Goal: Task Accomplishment & Management: Manage account settings

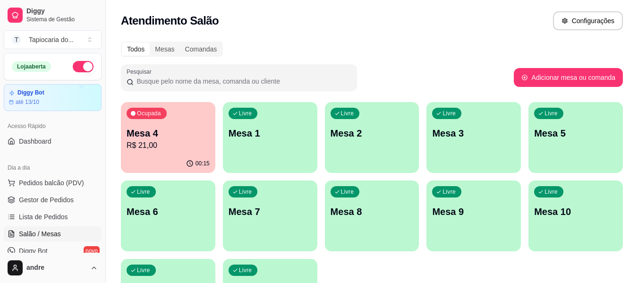
click at [155, 147] on p "R$ 21,00" at bounding box center [167, 145] width 83 height 11
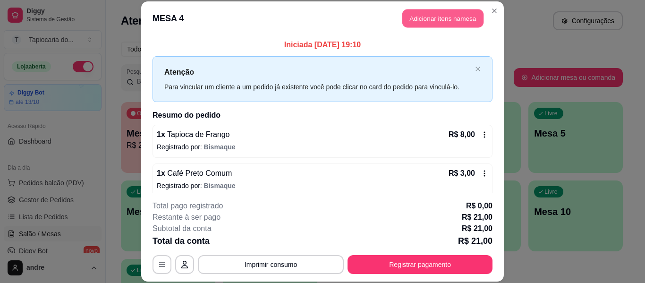
click at [455, 19] on button "Adicionar itens na mesa" at bounding box center [442, 18] width 81 height 18
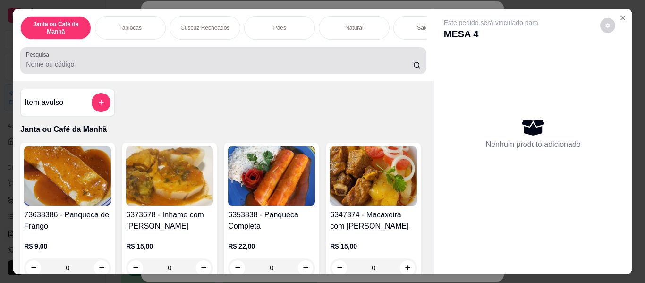
click at [173, 62] on div at bounding box center [223, 60] width 394 height 19
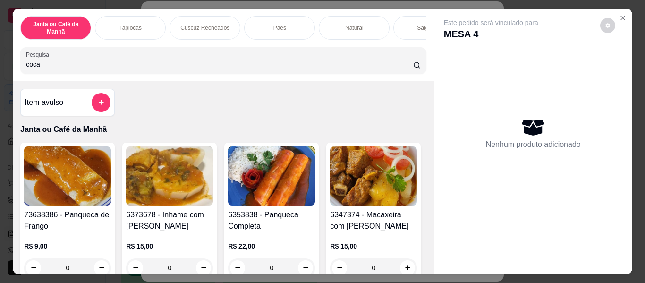
type input "coca"
click at [171, 61] on div "coca" at bounding box center [223, 60] width 394 height 19
click at [153, 64] on input "coca" at bounding box center [219, 63] width 387 height 9
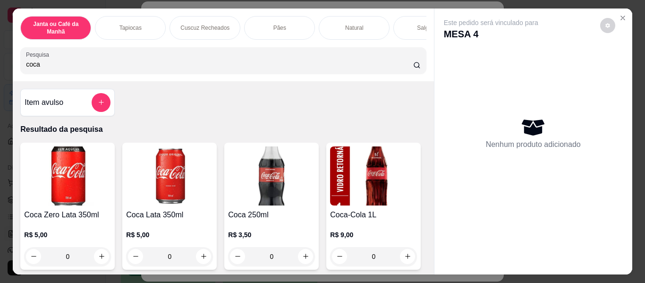
click at [153, 64] on input "coca" at bounding box center [219, 63] width 387 height 9
click at [154, 66] on input "coca" at bounding box center [219, 63] width 387 height 9
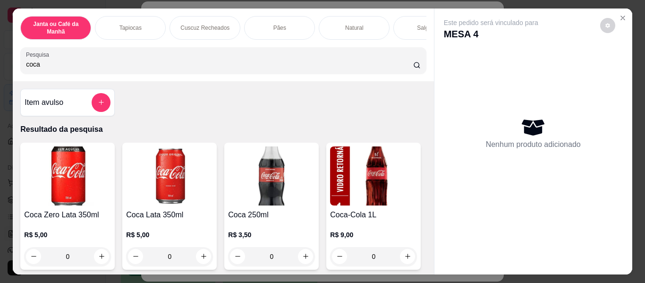
click at [154, 66] on input "coca" at bounding box center [219, 63] width 387 height 9
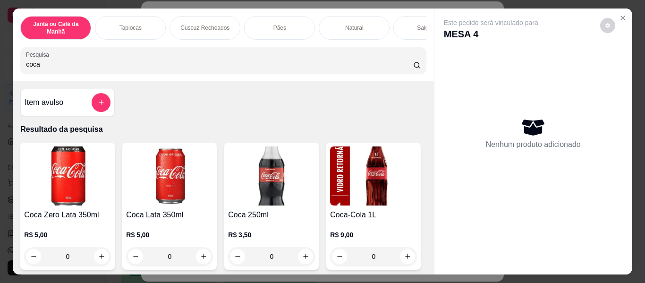
click at [154, 66] on input "coca" at bounding box center [219, 63] width 387 height 9
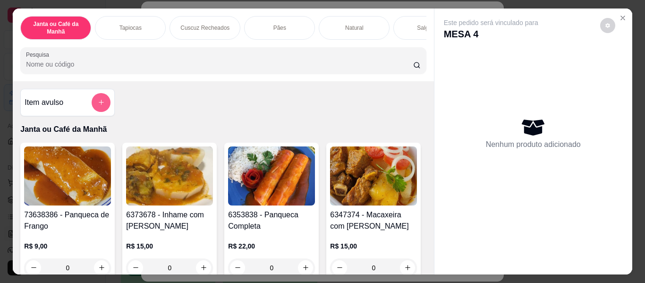
click at [100, 110] on button "add-separate-item" at bounding box center [101, 102] width 19 height 19
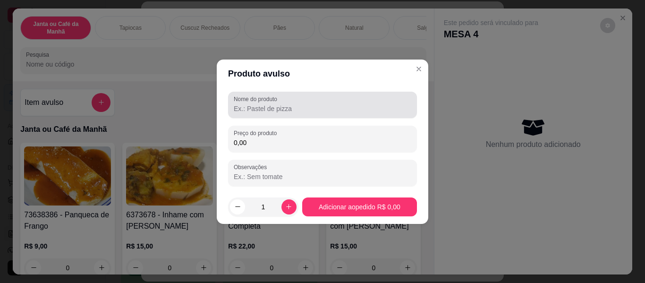
click at [304, 108] on input "Nome do produto" at bounding box center [322, 108] width 177 height 9
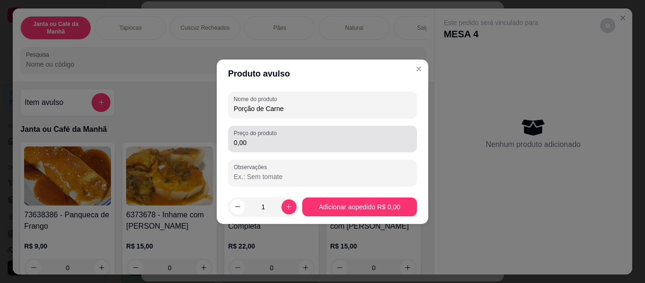
type input "Porção de Carne"
click at [288, 139] on input "0,00" at bounding box center [322, 142] width 177 height 9
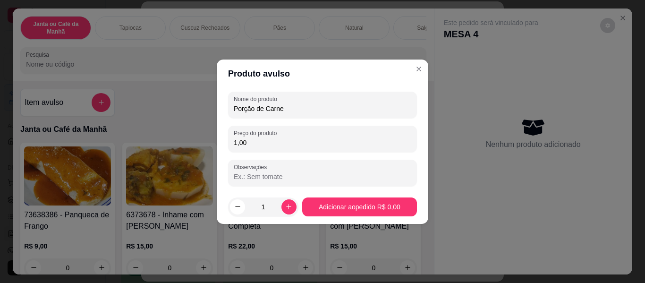
type input "10,00"
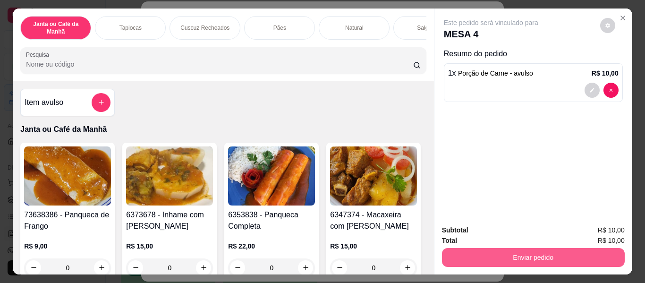
click at [556, 251] on button "Enviar pedido" at bounding box center [533, 257] width 183 height 19
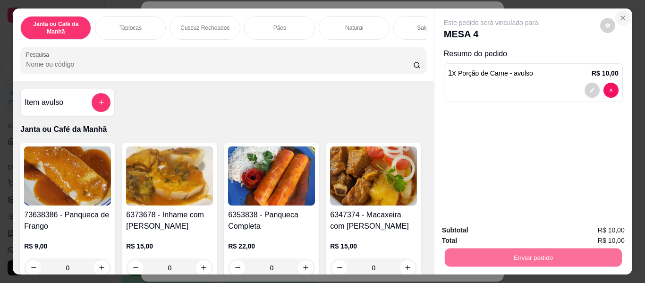
click at [619, 19] on button "Close" at bounding box center [622, 17] width 15 height 15
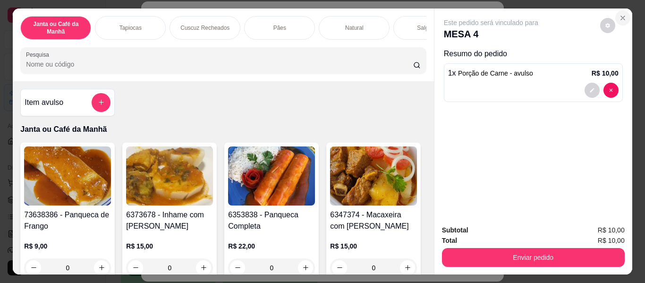
click at [619, 14] on icon "Close" at bounding box center [623, 18] width 8 height 8
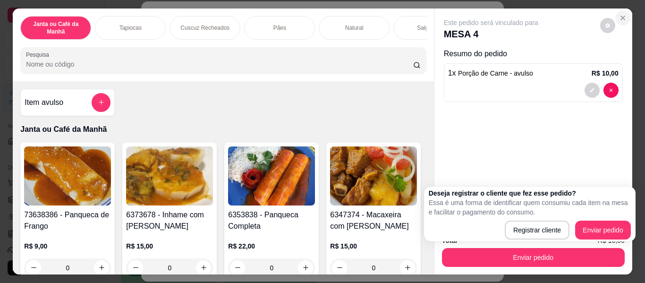
click at [619, 14] on icon "Close" at bounding box center [623, 18] width 8 height 8
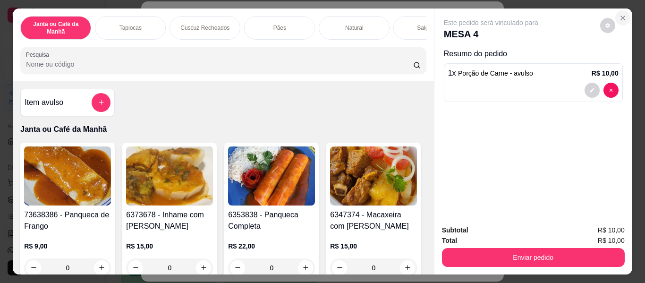
click at [619, 14] on icon "Close" at bounding box center [623, 18] width 8 height 8
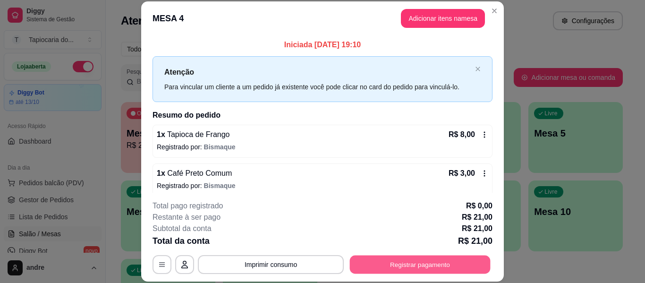
click at [421, 263] on button "Registrar pagamento" at bounding box center [420, 264] width 141 height 18
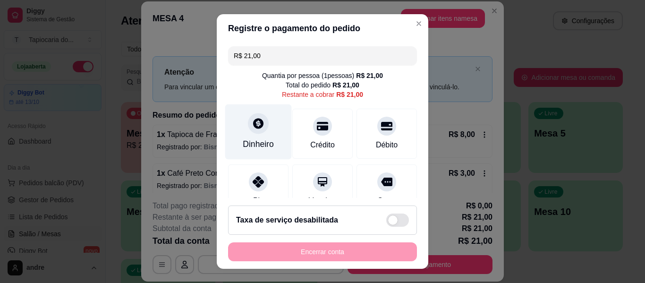
click at [263, 137] on div "Dinheiro" at bounding box center [258, 131] width 67 height 55
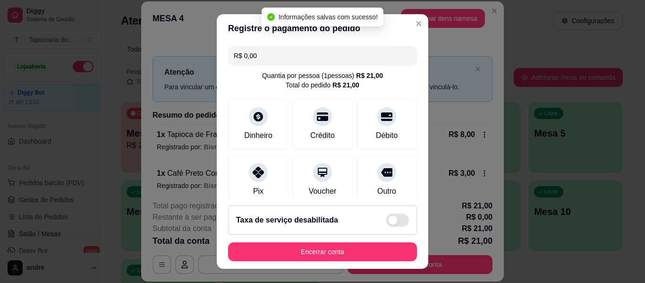
type input "R$ 0,00"
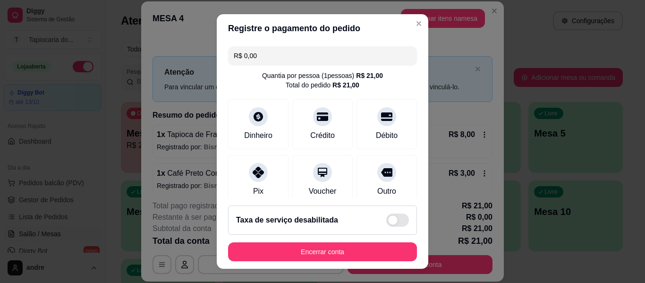
click at [351, 249] on button "Encerrar conta" at bounding box center [322, 251] width 189 height 19
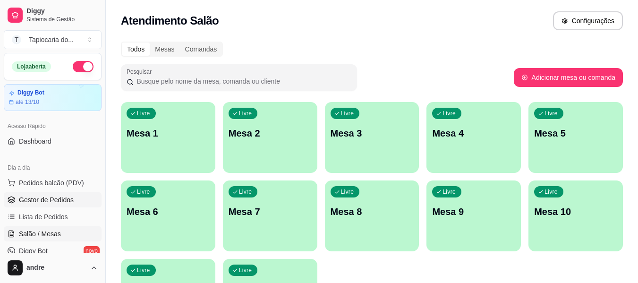
click at [54, 202] on span "Gestor de Pedidos" at bounding box center [46, 199] width 55 height 9
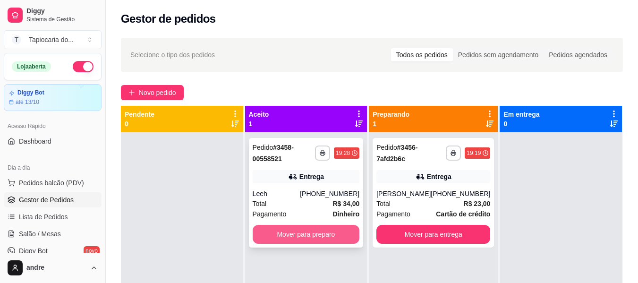
click at [316, 230] on button "Mover para preparo" at bounding box center [306, 234] width 107 height 19
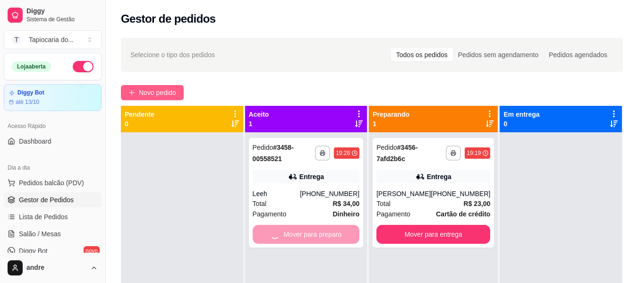
click at [167, 98] on button "Novo pedido" at bounding box center [152, 92] width 63 height 15
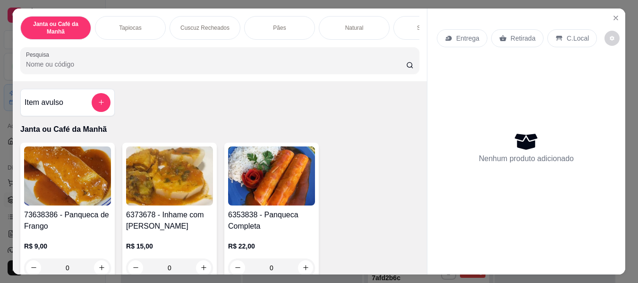
click at [98, 104] on icon "add-separate-item" at bounding box center [101, 102] width 7 height 7
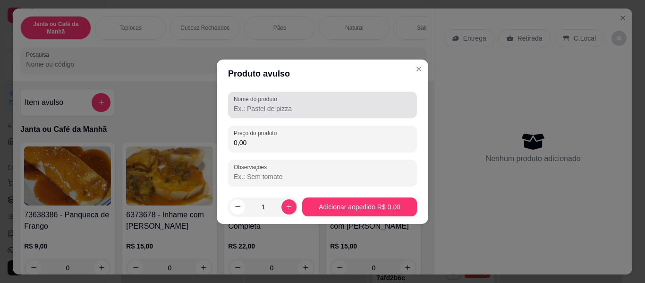
click at [311, 111] on input "Nome do produto" at bounding box center [322, 108] width 177 height 9
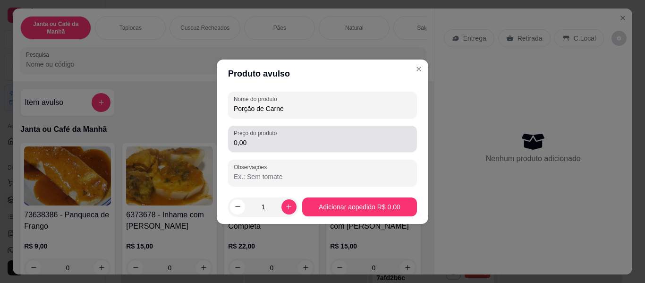
type input "Porção de Carne"
click at [307, 135] on div "0,00" at bounding box center [322, 138] width 177 height 19
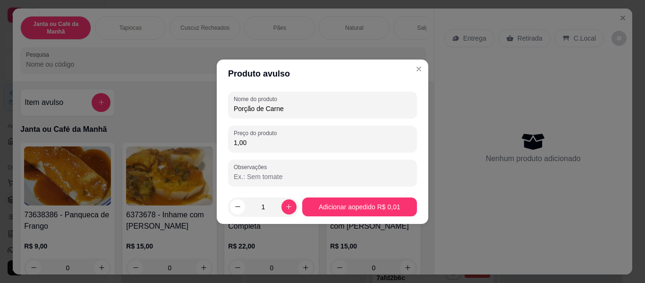
type input "10,00"
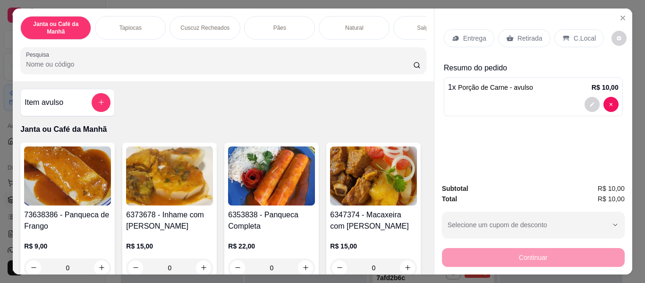
click at [464, 29] on div "Entrega" at bounding box center [469, 38] width 51 height 18
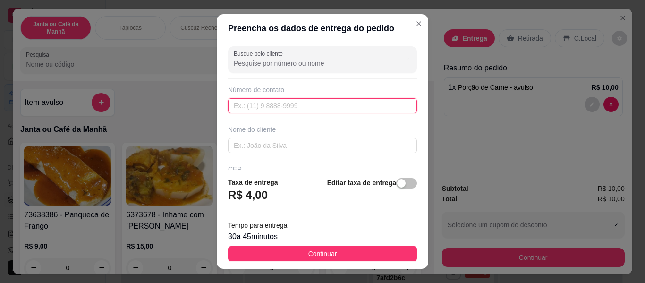
click at [315, 109] on input "text" at bounding box center [322, 105] width 189 height 15
drag, startPoint x: 312, startPoint y: 107, endPoint x: 320, endPoint y: 102, distance: 8.9
click at [319, 102] on input "8399406" at bounding box center [322, 105] width 189 height 15
type input "[PHONE_NUMBER]"
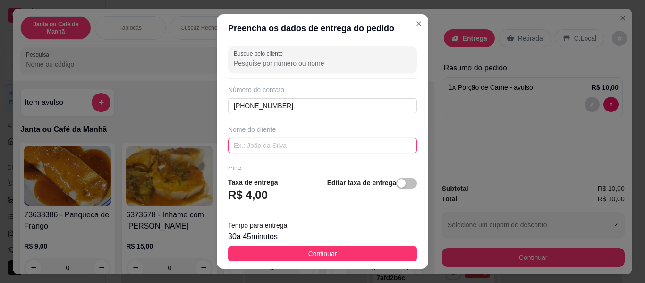
click at [307, 142] on input "text" at bounding box center [322, 145] width 189 height 15
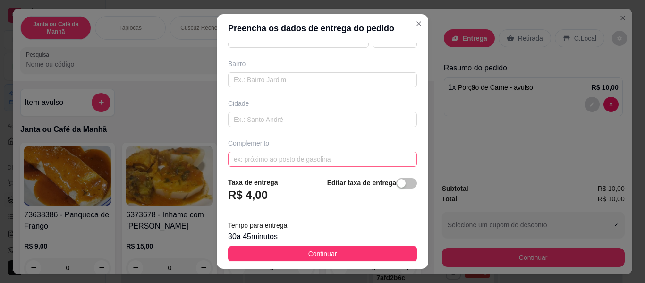
scroll to position [191, 0]
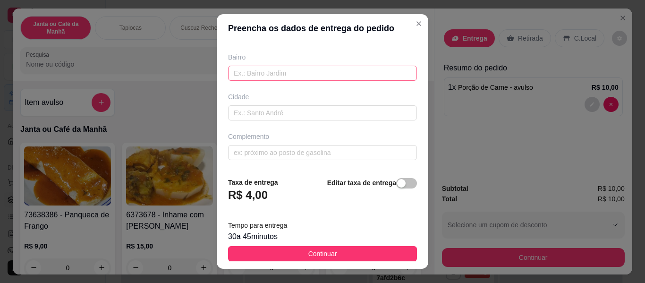
type input "[PERSON_NAME]"
click at [279, 73] on input "text" at bounding box center [322, 73] width 189 height 15
type input "[PERSON_NAME]"
click at [342, 245] on footer "Taxa de entrega R$ 4,00 Editar taxa de entrega Tempo para entrega 30 a 45 minut…" at bounding box center [322, 218] width 211 height 99
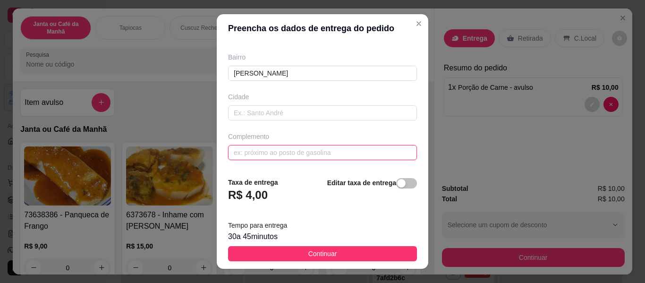
click at [367, 156] on input "text" at bounding box center [322, 152] width 189 height 15
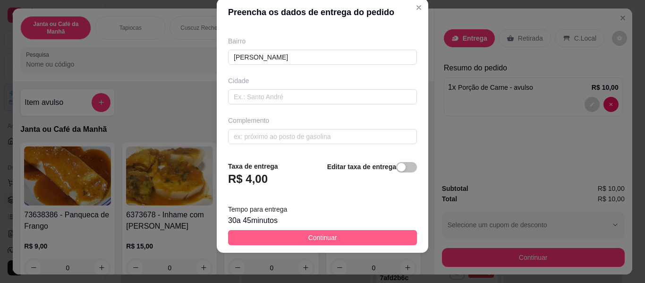
click at [354, 235] on button "Continuar" at bounding box center [322, 237] width 189 height 15
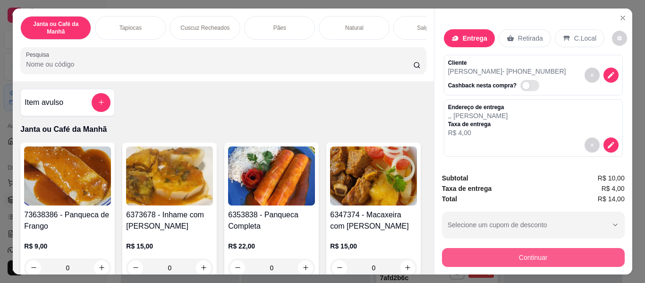
click at [562, 253] on button "Continuar" at bounding box center [533, 257] width 183 height 19
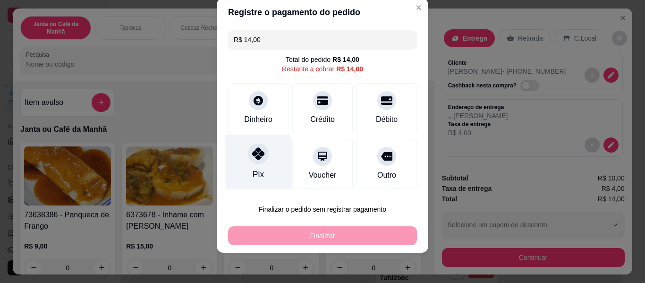
click at [256, 166] on div "Pix" at bounding box center [258, 162] width 67 height 55
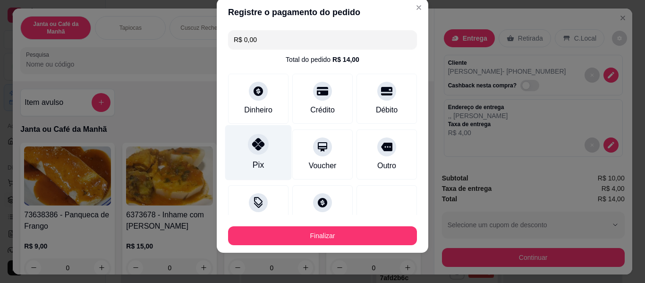
type input "R$ 0,00"
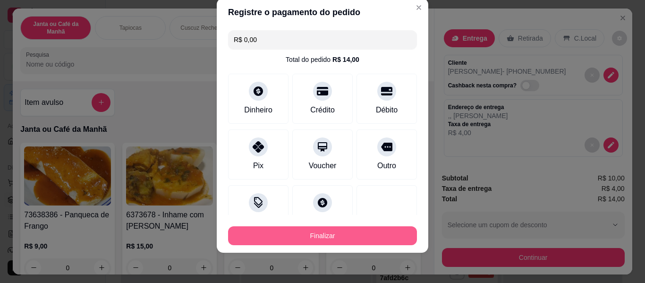
click at [315, 231] on button "Finalizar" at bounding box center [322, 235] width 189 height 19
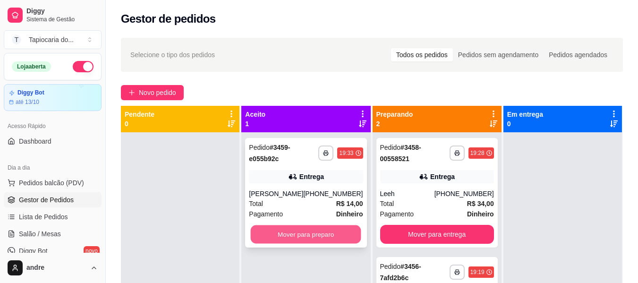
click at [323, 229] on button "Mover para preparo" at bounding box center [306, 234] width 110 height 18
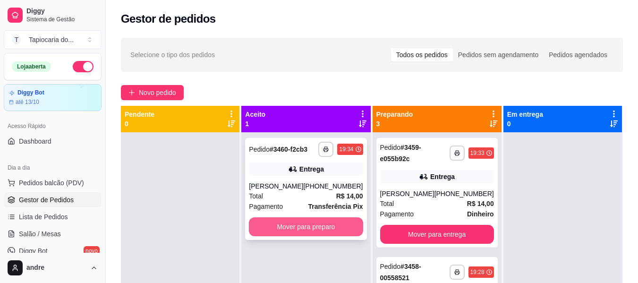
click at [334, 229] on button "Mover para preparo" at bounding box center [306, 226] width 114 height 19
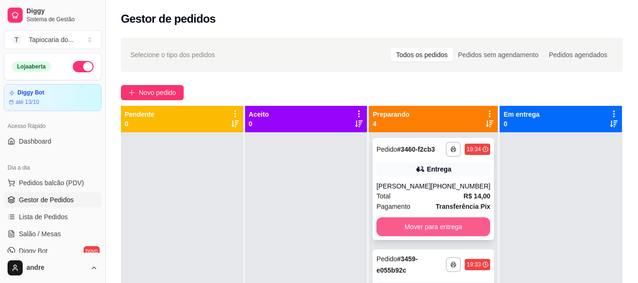
click at [451, 234] on button "Mover para entrega" at bounding box center [433, 226] width 114 height 19
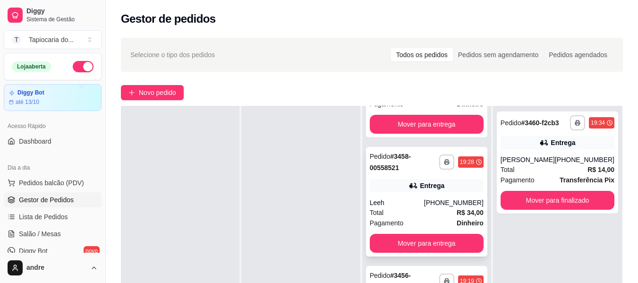
scroll to position [144, 0]
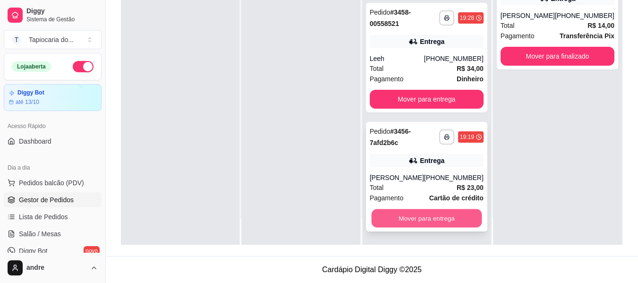
click at [453, 221] on button "Mover para entrega" at bounding box center [426, 218] width 110 height 18
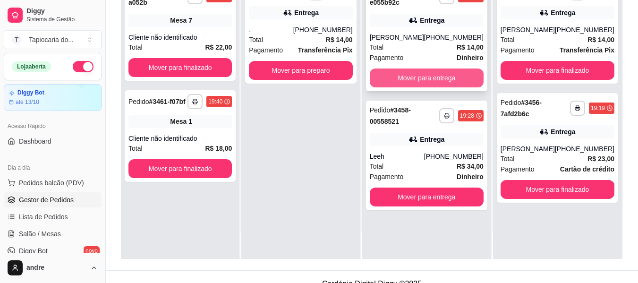
scroll to position [142, 0]
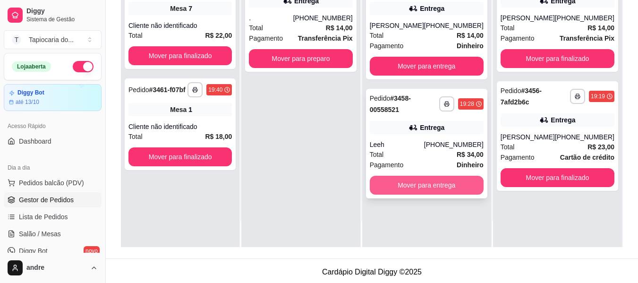
click at [464, 188] on button "Mover para entrega" at bounding box center [427, 185] width 114 height 19
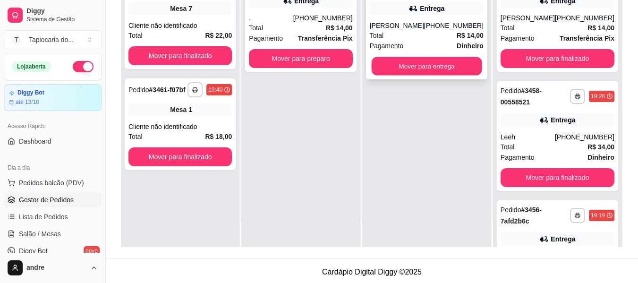
click at [444, 62] on button "Mover para entrega" at bounding box center [426, 66] width 110 height 18
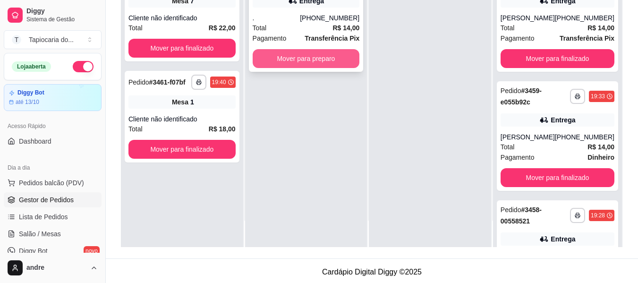
click at [302, 61] on button "Mover para preparo" at bounding box center [306, 58] width 107 height 19
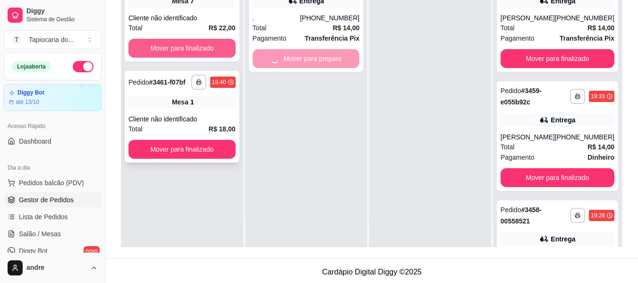
click at [186, 42] on button "Mover para finalizado" at bounding box center [181, 48] width 107 height 19
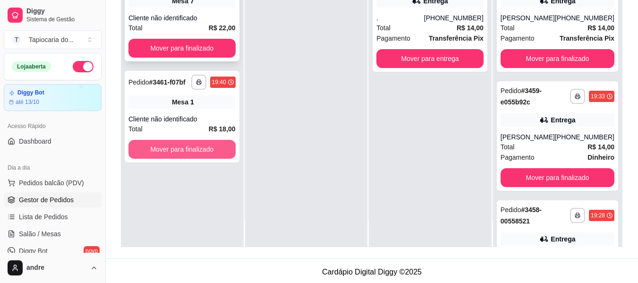
click at [206, 145] on button "Mover para finalizado" at bounding box center [181, 149] width 107 height 19
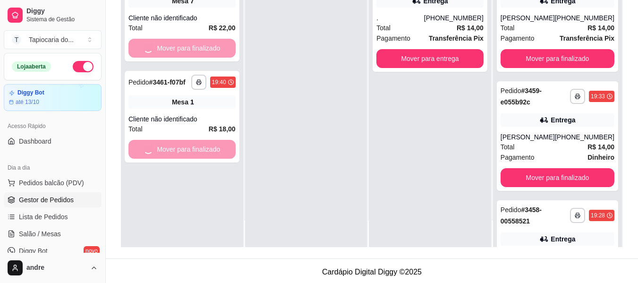
drag, startPoint x: 193, startPoint y: 47, endPoint x: 235, endPoint y: 0, distance: 63.5
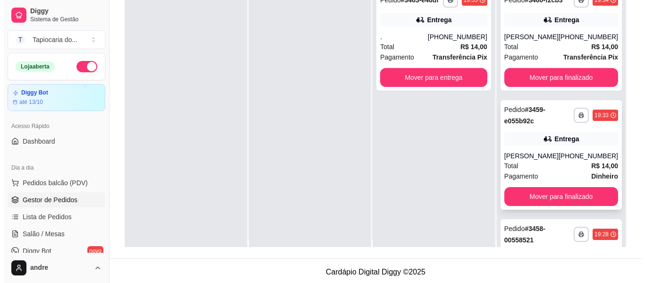
scroll to position [0, 0]
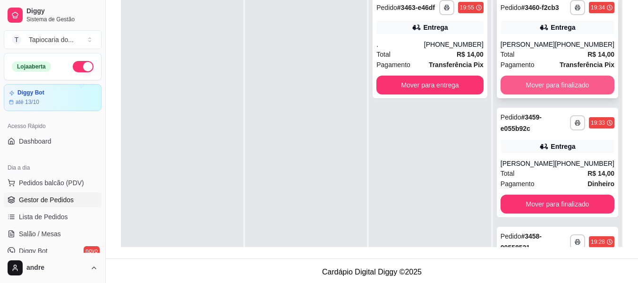
click at [565, 92] on button "Mover para finalizado" at bounding box center [557, 85] width 114 height 19
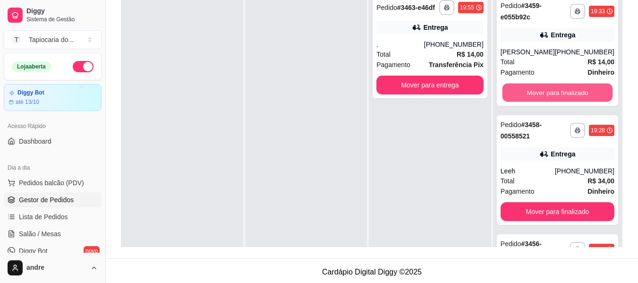
click at [565, 92] on button "Mover para finalizado" at bounding box center [557, 93] width 110 height 18
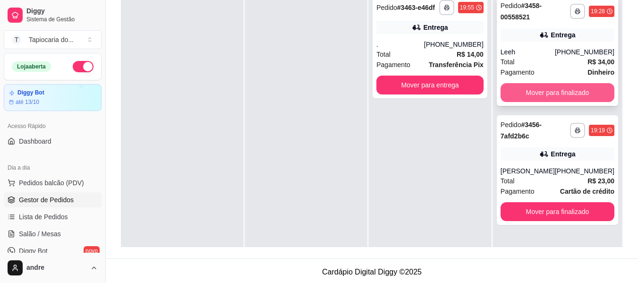
click at [566, 92] on button "Mover para finalizado" at bounding box center [557, 92] width 114 height 19
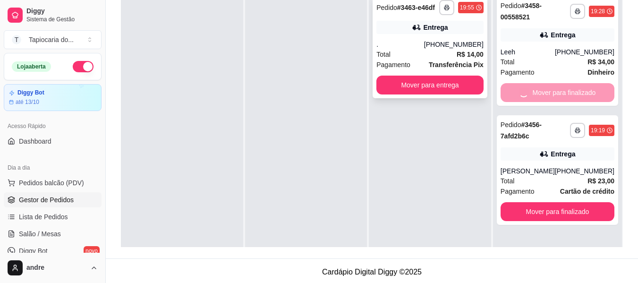
click at [430, 50] on div "Total R$ 14,00" at bounding box center [429, 54] width 107 height 10
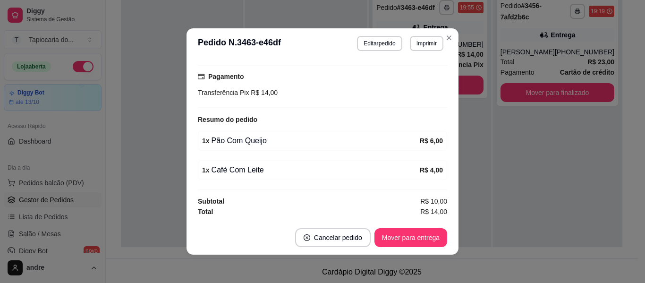
scroll to position [2, 0]
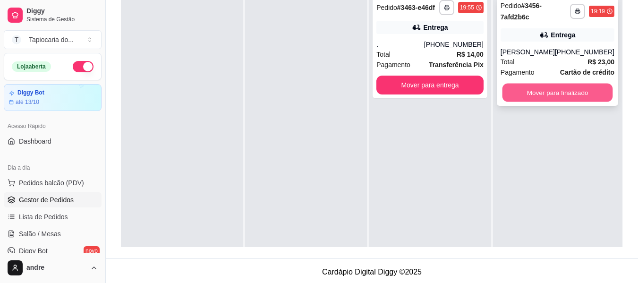
click at [571, 92] on button "Mover para finalizado" at bounding box center [557, 93] width 110 height 18
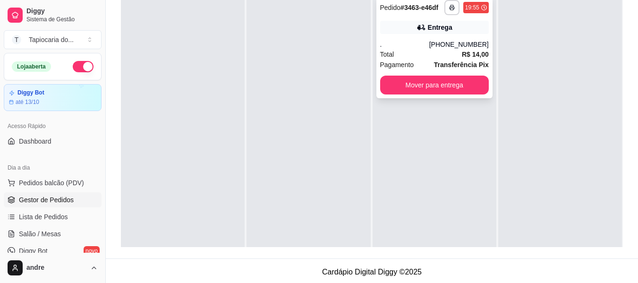
click at [437, 31] on div "Entrega" at bounding box center [440, 27] width 25 height 9
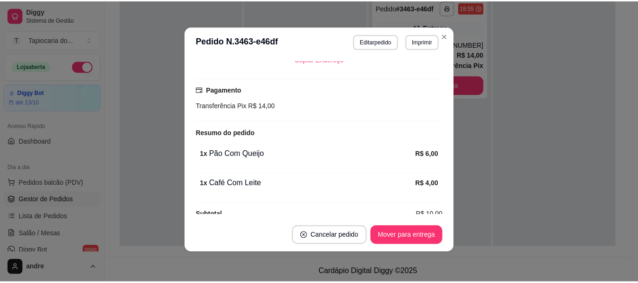
scroll to position [213, 0]
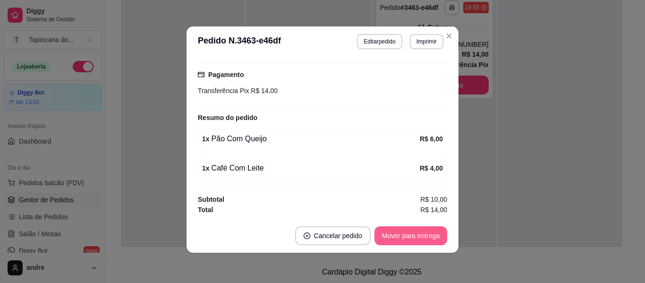
click at [405, 233] on button "Mover para entrega" at bounding box center [410, 235] width 73 height 19
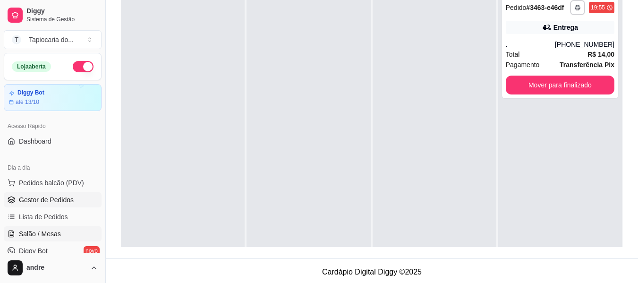
click at [37, 234] on span "Salão / Mesas" at bounding box center [40, 233] width 42 height 9
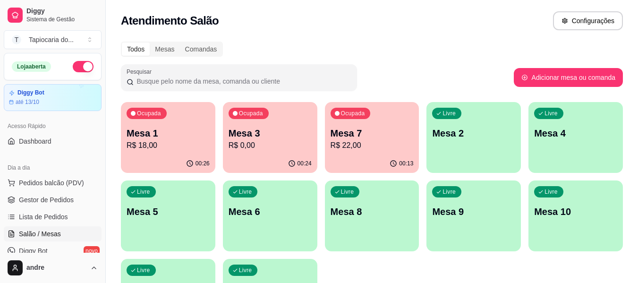
click at [348, 140] on p "R$ 22,00" at bounding box center [371, 145] width 83 height 11
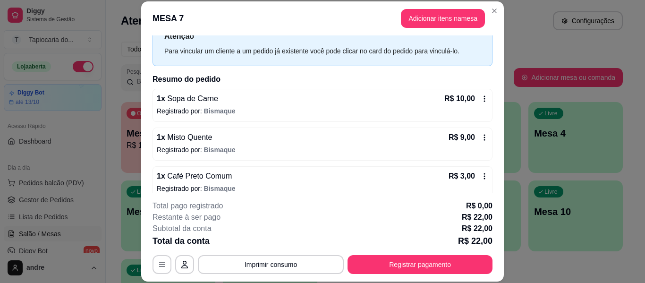
scroll to position [46, 0]
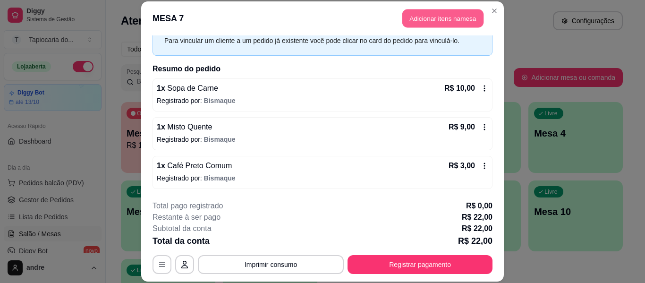
click at [424, 22] on button "Adicionar itens na mesa" at bounding box center [442, 18] width 81 height 18
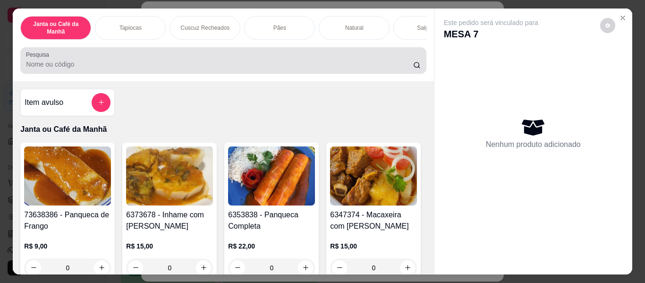
click at [373, 55] on div at bounding box center [223, 60] width 394 height 19
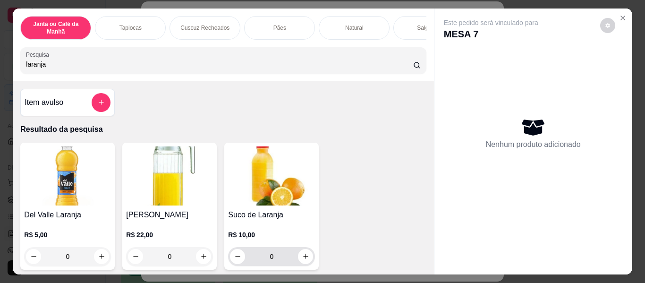
type input "laranja"
click at [305, 257] on icon "increase-product-quantity" at bounding box center [305, 256] width 7 height 7
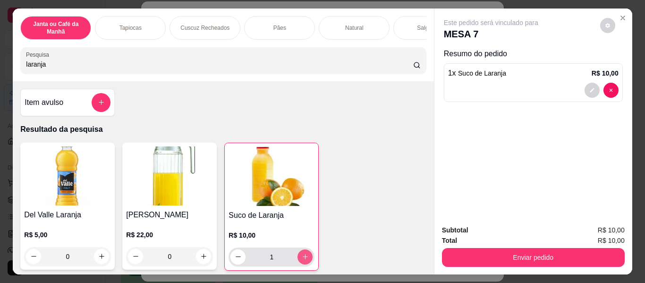
type input "1"
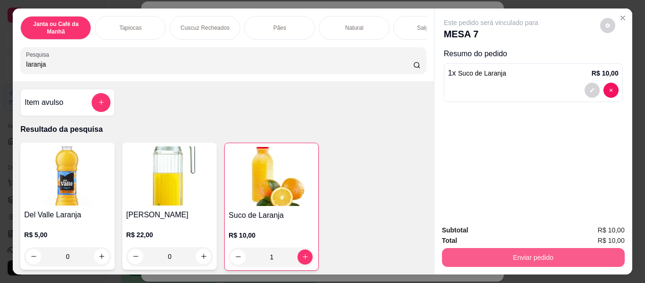
click at [615, 251] on button "Enviar pedido" at bounding box center [533, 257] width 183 height 19
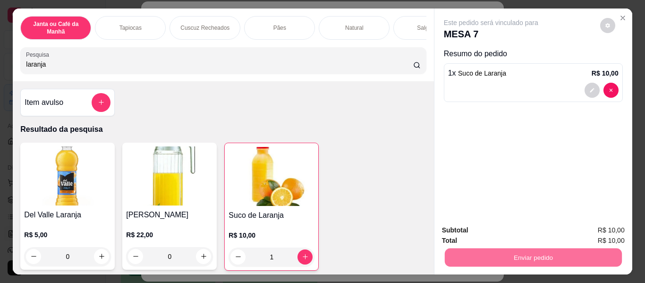
click at [601, 234] on button "Enviar pedido" at bounding box center [600, 230] width 52 height 17
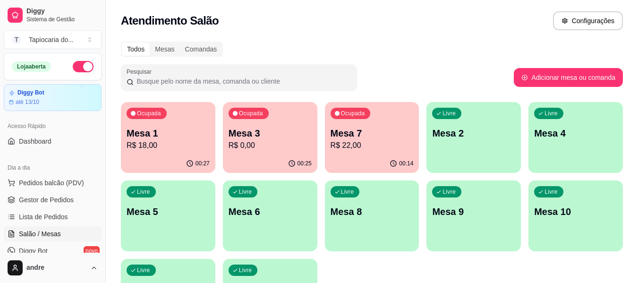
click at [299, 134] on p "Mesa 3" at bounding box center [269, 132] width 83 height 13
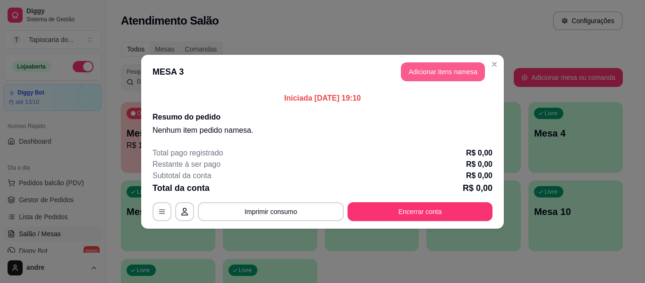
click at [464, 73] on button "Adicionar itens na mesa" at bounding box center [443, 71] width 84 height 19
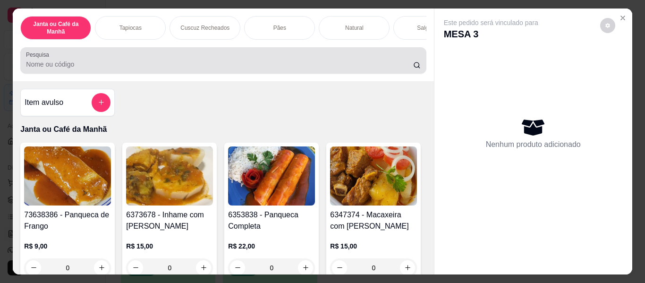
click at [376, 61] on div at bounding box center [223, 60] width 394 height 19
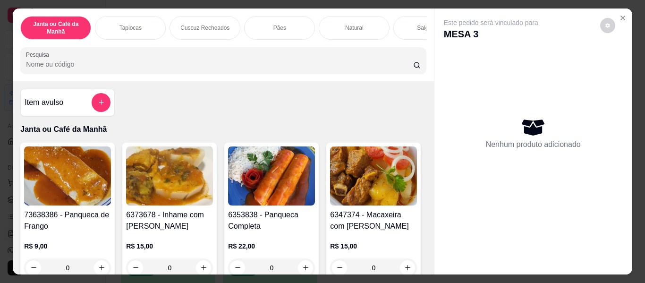
click at [389, 62] on div at bounding box center [223, 60] width 394 height 19
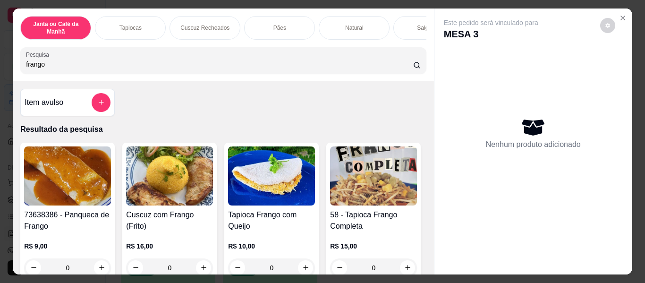
scroll to position [94, 0]
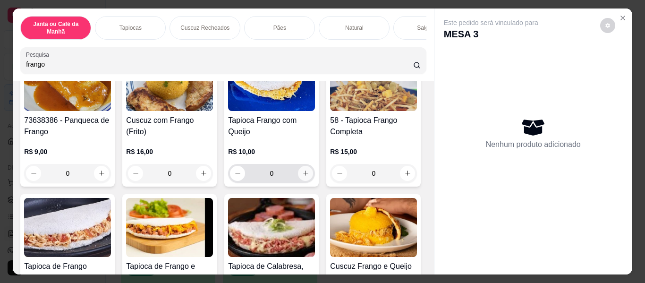
type input "frango"
click at [302, 177] on icon "increase-product-quantity" at bounding box center [305, 172] width 7 height 7
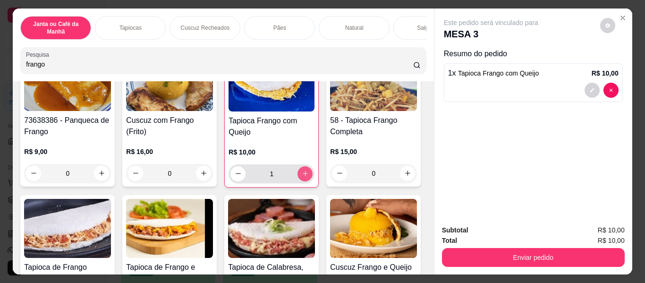
type input "1"
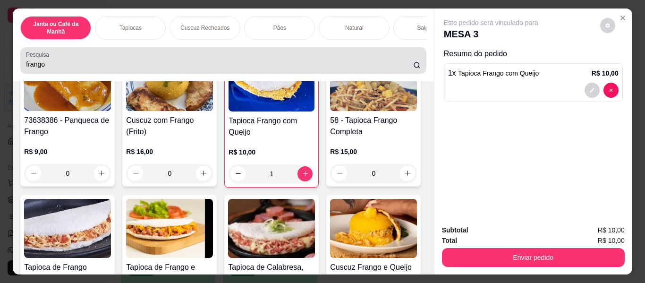
click at [348, 61] on div "frango" at bounding box center [223, 60] width 394 height 19
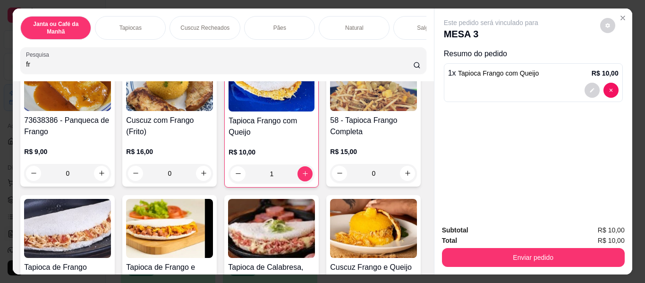
type input "f"
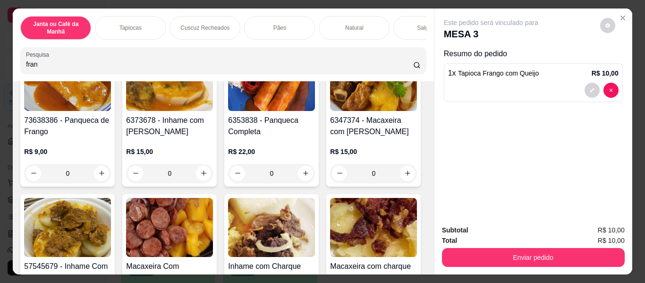
type input "frang"
click at [404, 67] on input "frang" at bounding box center [219, 63] width 387 height 9
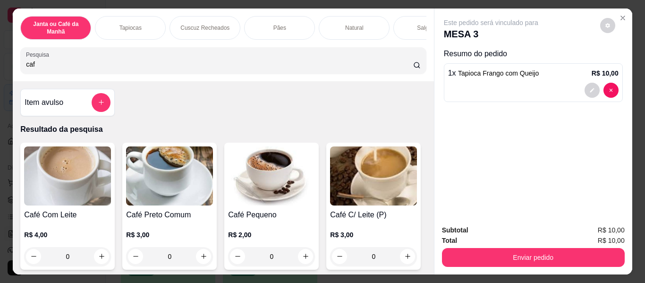
scroll to position [142, 0]
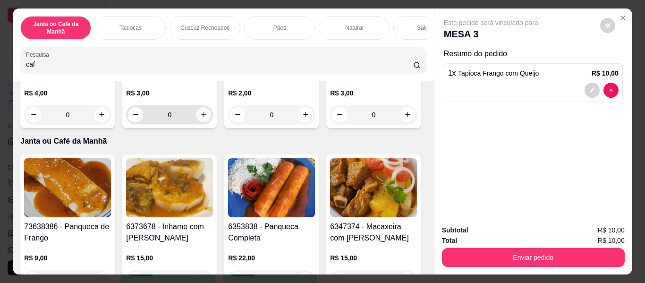
type input "caf"
click at [200, 118] on icon "increase-product-quantity" at bounding box center [203, 114] width 7 height 7
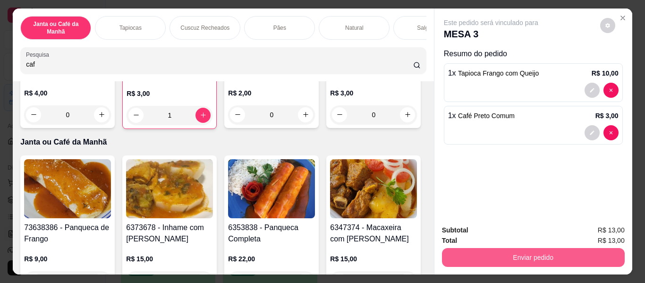
type input "1"
click at [514, 253] on button "Enviar pedido" at bounding box center [533, 257] width 183 height 19
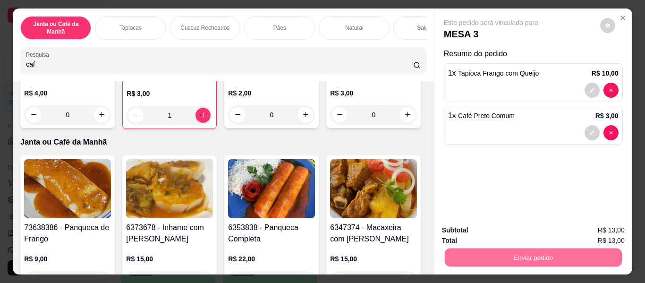
click at [620, 231] on button "Enviar pedido" at bounding box center [600, 230] width 52 height 17
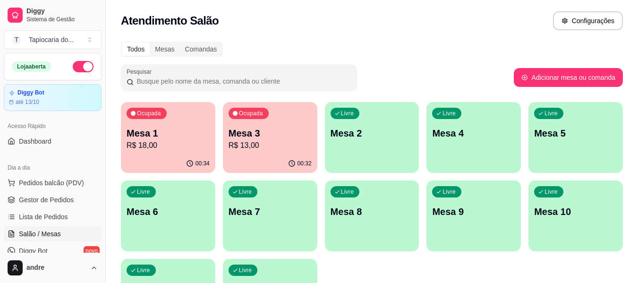
click at [453, 136] on p "Mesa 4" at bounding box center [473, 132] width 83 height 13
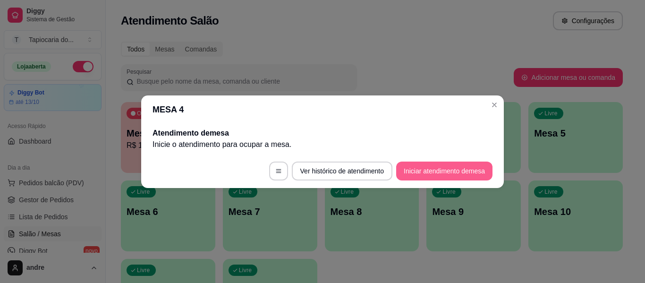
click at [472, 169] on button "Iniciar atendimento de mesa" at bounding box center [444, 170] width 96 height 19
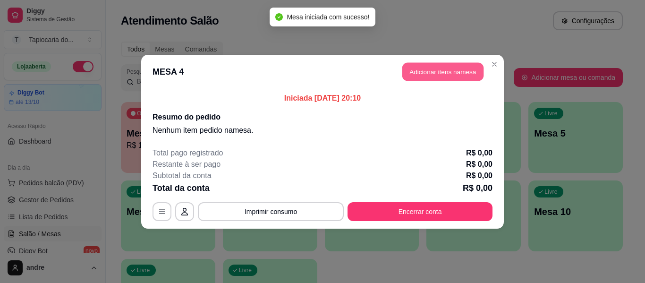
click at [445, 66] on button "Adicionar itens na mesa" at bounding box center [442, 71] width 81 height 18
click at [380, 64] on input "Pesquisa" at bounding box center [219, 63] width 387 height 9
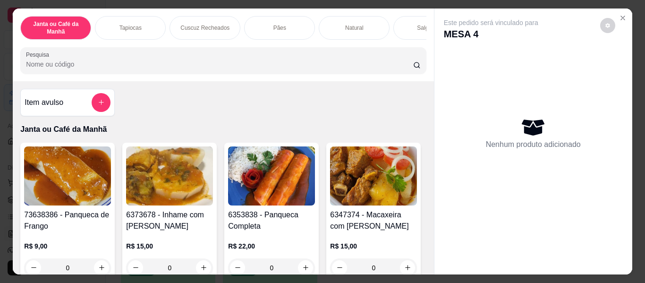
scroll to position [47, 0]
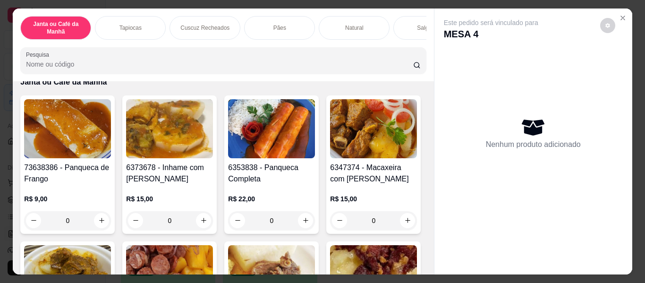
click at [202, 223] on icon "increase-product-quantity" at bounding box center [203, 220] width 5 height 5
click at [202, 224] on icon "increase-product-quantity" at bounding box center [203, 220] width 7 height 7
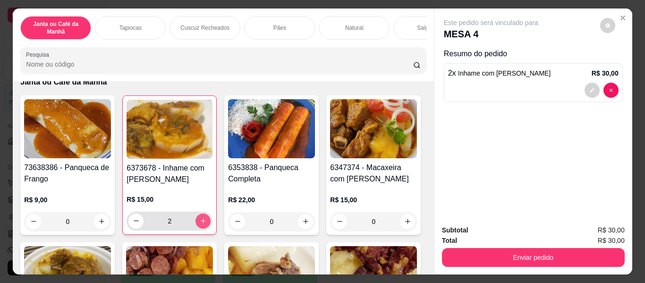
type input "2"
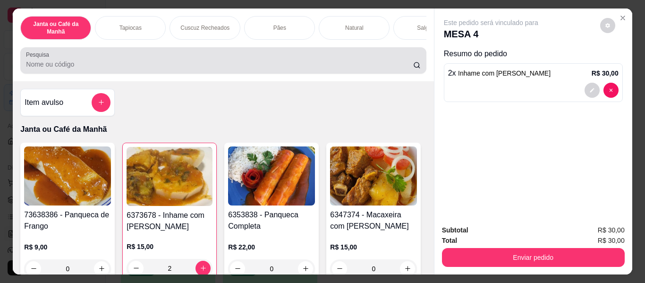
click at [297, 69] on input "Pesquisa" at bounding box center [219, 63] width 387 height 9
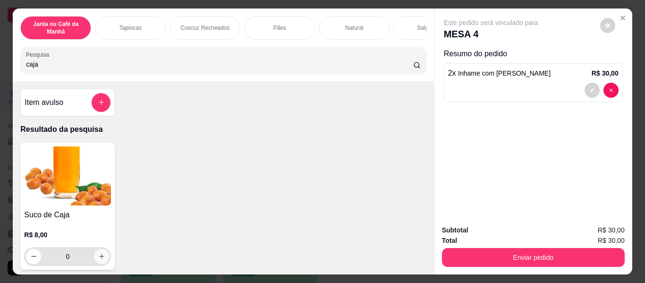
type input "caja"
click at [103, 257] on button "increase-product-quantity" at bounding box center [101, 256] width 15 height 15
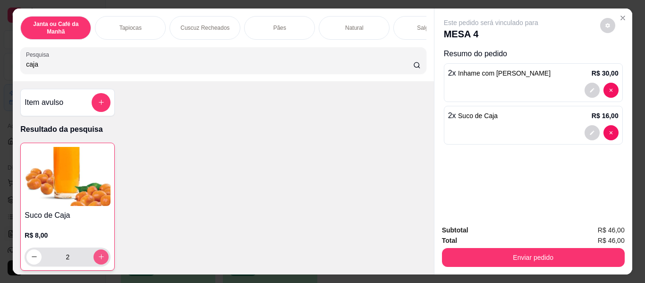
type input "2"
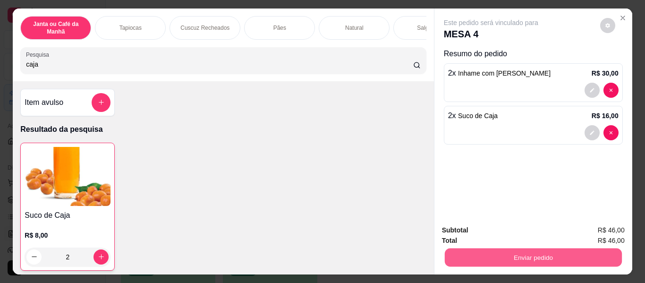
click at [596, 251] on button "Enviar pedido" at bounding box center [532, 257] width 177 height 18
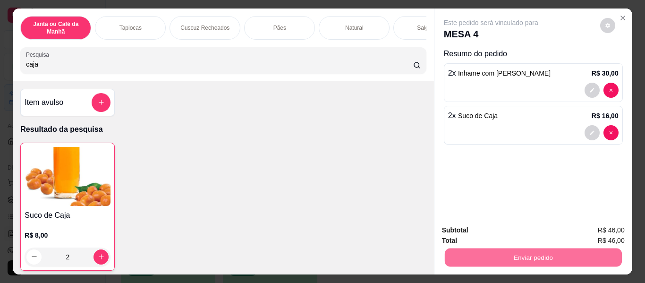
click at [588, 231] on button "Enviar pedido" at bounding box center [599, 231] width 53 height 18
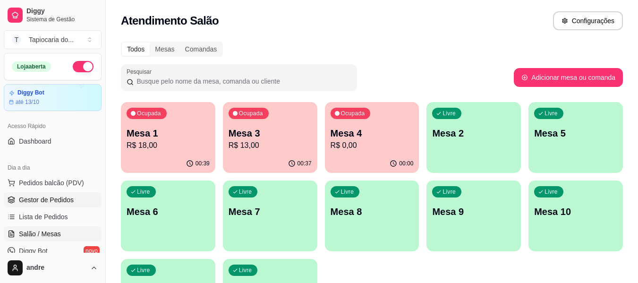
click at [81, 200] on link "Gestor de Pedidos" at bounding box center [53, 199] width 98 height 15
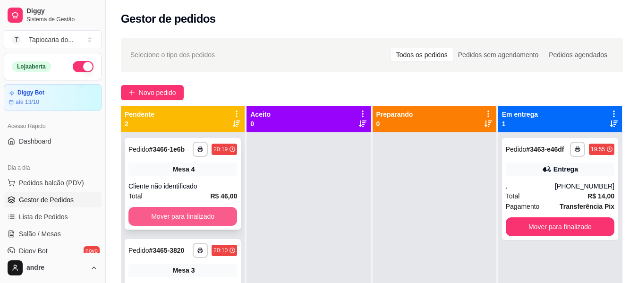
click at [186, 214] on button "Mover para finalizado" at bounding box center [182, 216] width 109 height 19
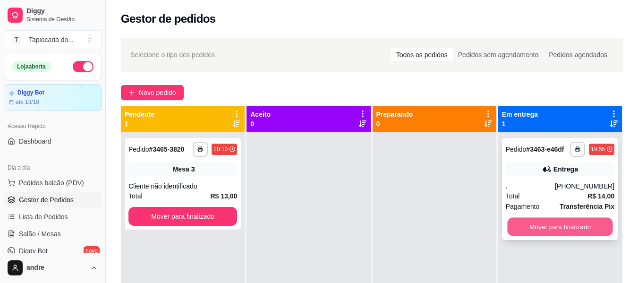
click at [536, 225] on button "Mover para finalizado" at bounding box center [559, 227] width 105 height 18
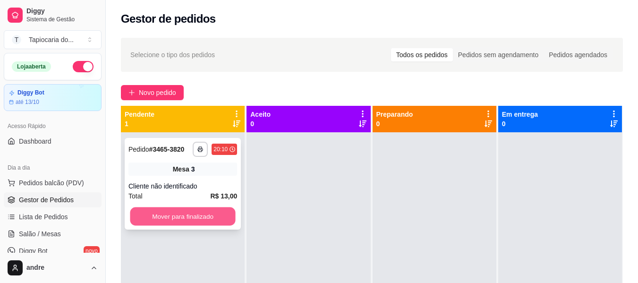
click at [196, 218] on button "Mover para finalizado" at bounding box center [182, 216] width 105 height 18
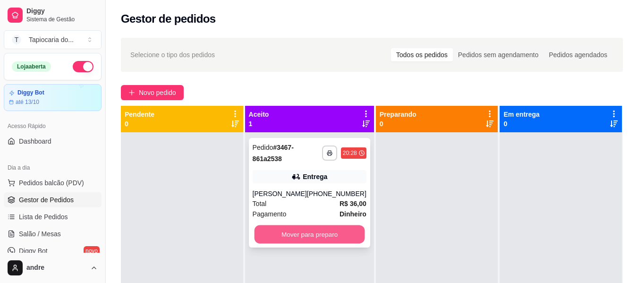
click at [278, 241] on button "Mover para preparo" at bounding box center [309, 234] width 110 height 18
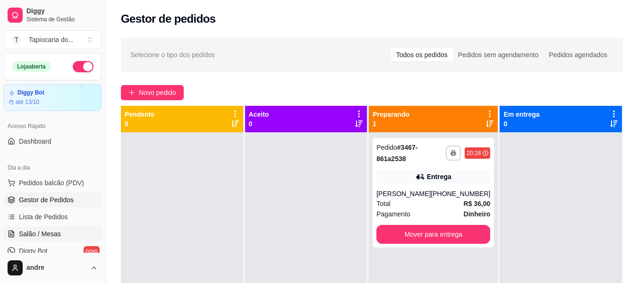
click at [50, 231] on span "Salão / Mesas" at bounding box center [40, 233] width 42 height 9
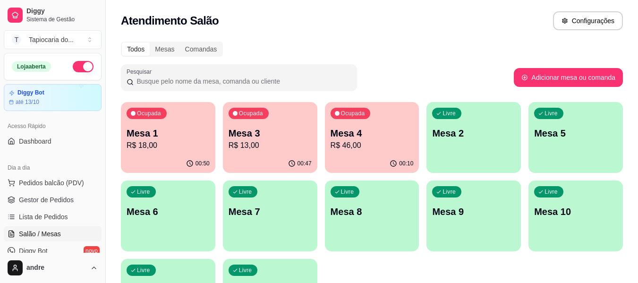
click at [279, 118] on div "Ocupada Mesa 3 R$ 13,00" at bounding box center [270, 128] width 94 height 52
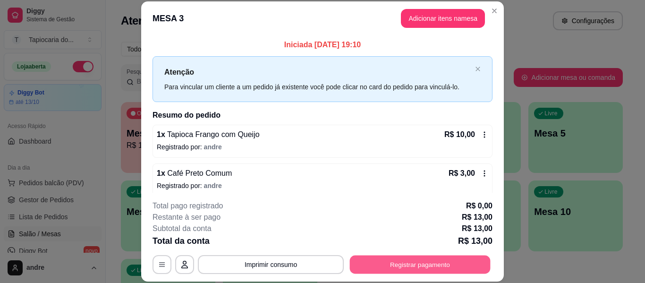
click at [421, 255] on button "Registrar pagamento" at bounding box center [420, 264] width 141 height 18
click at [367, 266] on button "Registrar pagamento" at bounding box center [420, 264] width 141 height 18
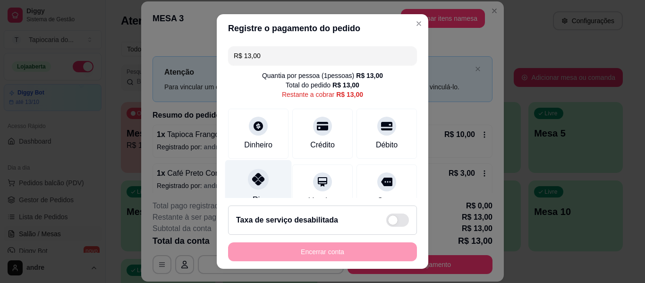
click at [256, 180] on icon at bounding box center [258, 179] width 12 height 12
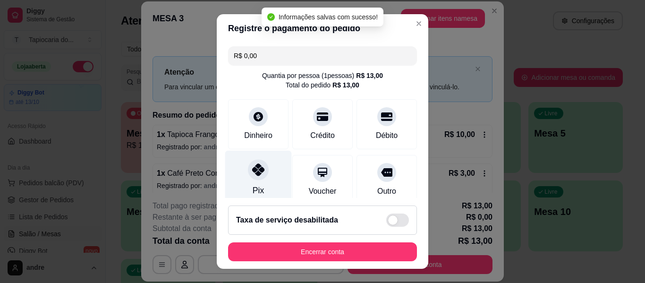
type input "R$ 0,00"
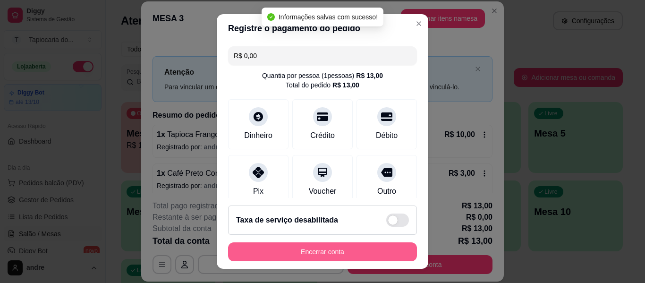
click at [339, 252] on button "Encerrar conta" at bounding box center [322, 251] width 189 height 19
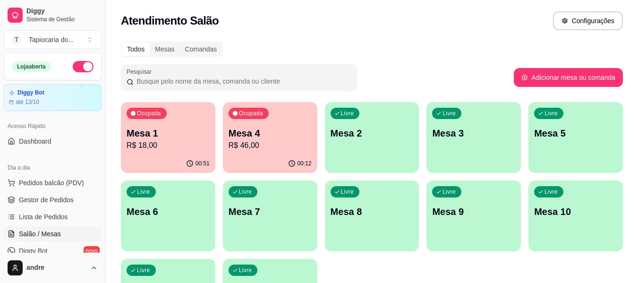
click at [382, 132] on p "Mesa 2" at bounding box center [371, 132] width 83 height 13
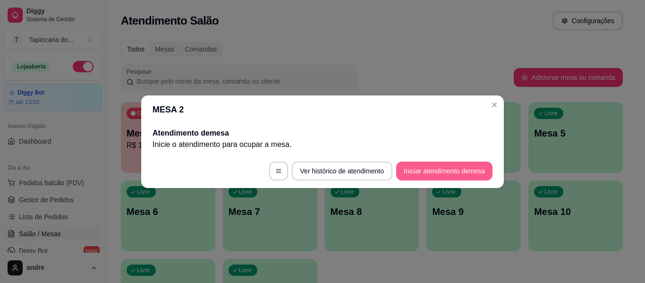
click at [433, 176] on button "Iniciar atendimento de mesa" at bounding box center [444, 170] width 96 height 19
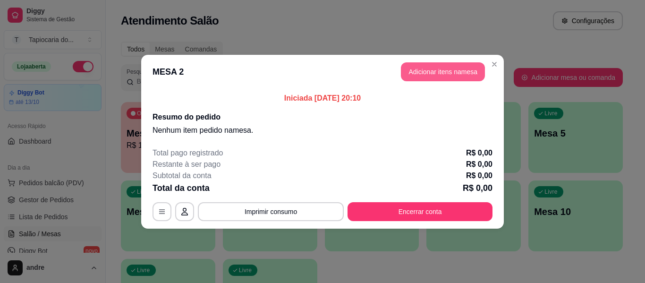
click at [460, 73] on button "Adicionar itens na mesa" at bounding box center [443, 71] width 84 height 19
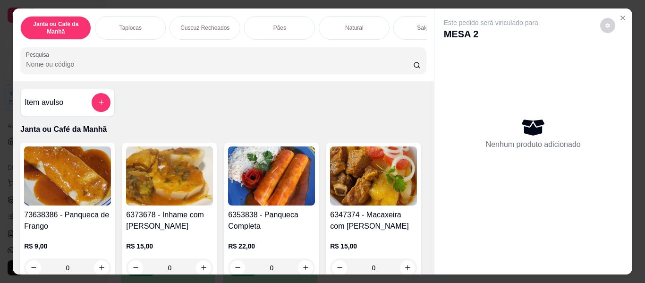
click at [355, 66] on input "Pesquisa" at bounding box center [219, 63] width 387 height 9
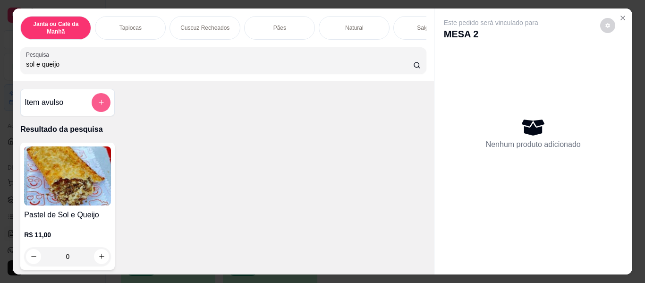
type input "sol e queijo"
click at [107, 105] on button "add-separate-item" at bounding box center [101, 102] width 19 height 19
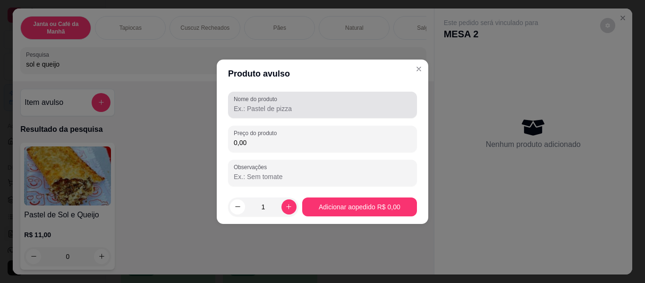
click at [246, 107] on input "Nome do produto" at bounding box center [322, 108] width 177 height 9
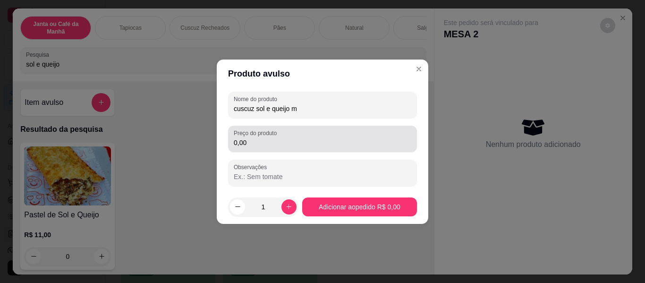
type input "cuscuz sol e queijo m"
click at [273, 144] on input "0,00" at bounding box center [322, 142] width 177 height 9
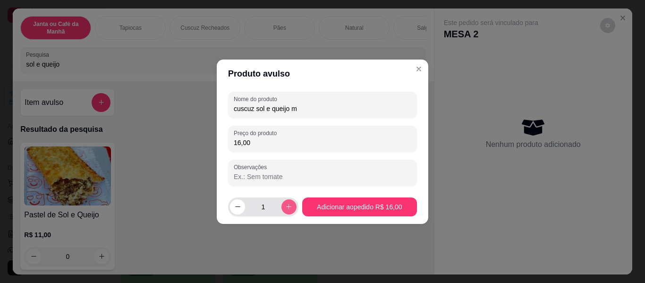
type input "16,00"
click at [282, 210] on button "increase-product-quantity" at bounding box center [288, 206] width 15 height 15
type input "2"
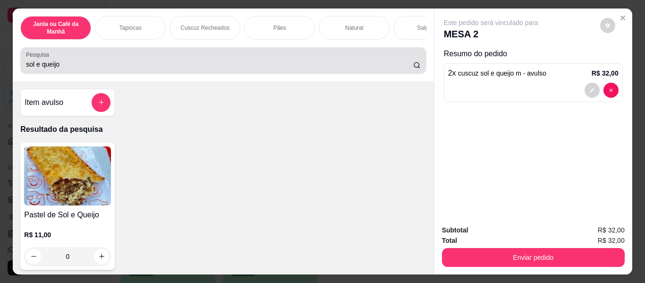
click at [247, 64] on input "sol e queijo" at bounding box center [219, 63] width 387 height 9
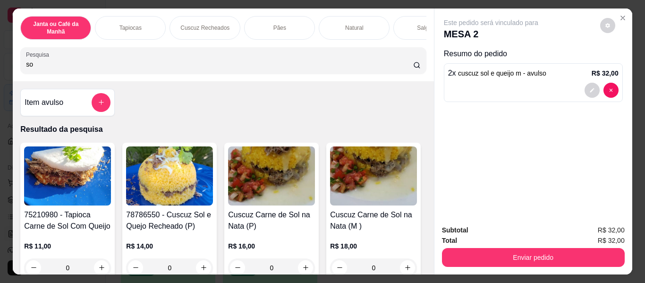
type input "s"
type input "o"
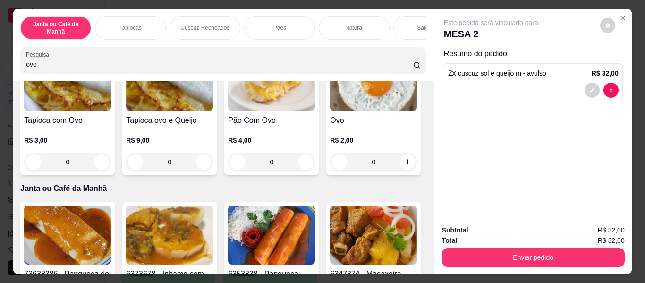
scroll to position [142, 0]
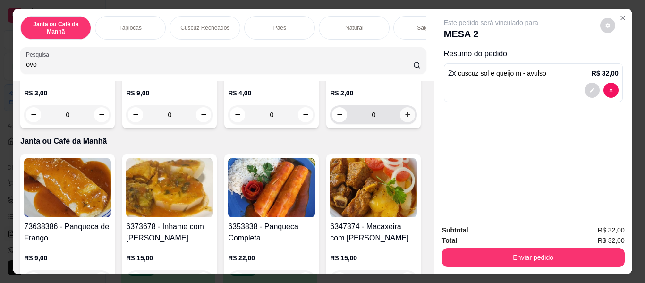
type input "ovo"
click at [400, 122] on button "increase-product-quantity" at bounding box center [407, 114] width 15 height 15
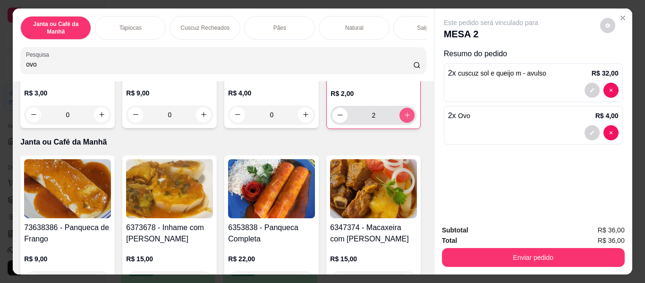
type input "2"
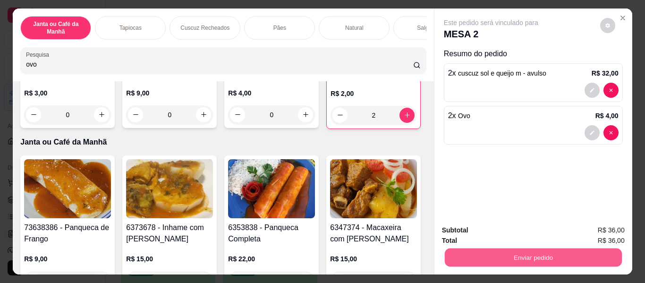
click at [505, 254] on button "Enviar pedido" at bounding box center [532, 257] width 177 height 18
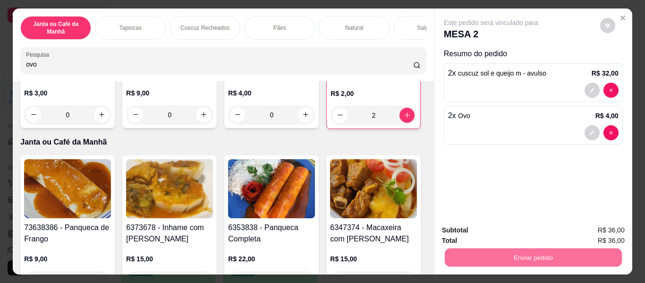
click at [610, 228] on button "Enviar pedido" at bounding box center [599, 231] width 53 height 18
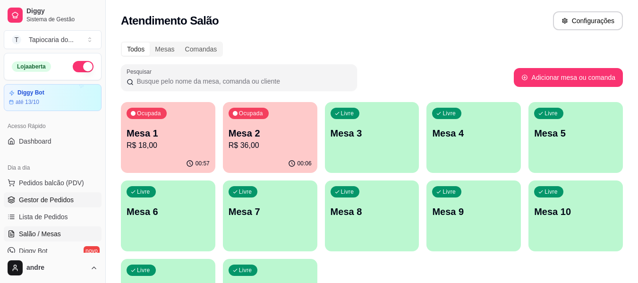
click at [43, 201] on span "Gestor de Pedidos" at bounding box center [46, 199] width 55 height 9
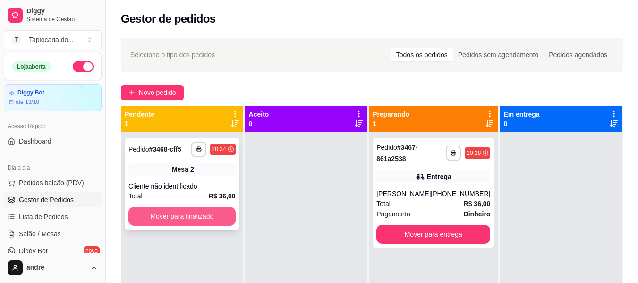
click at [171, 214] on button "Mover para finalizado" at bounding box center [181, 216] width 107 height 19
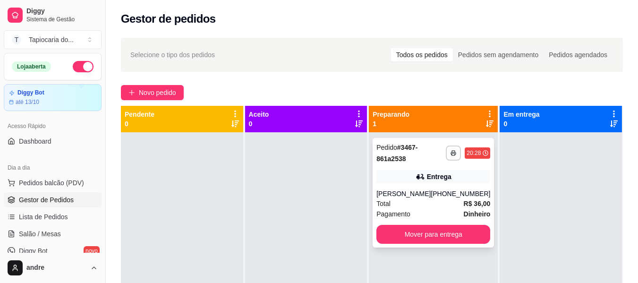
click at [428, 185] on div "**********" at bounding box center [432, 192] width 121 height 109
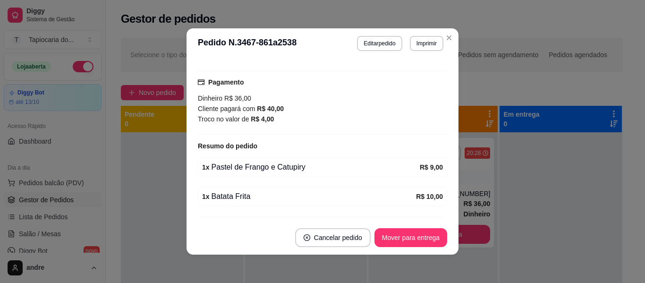
scroll to position [283, 0]
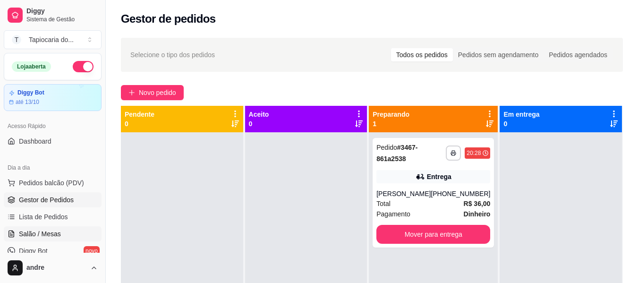
click at [68, 230] on link "Salão / Mesas" at bounding box center [53, 233] width 98 height 15
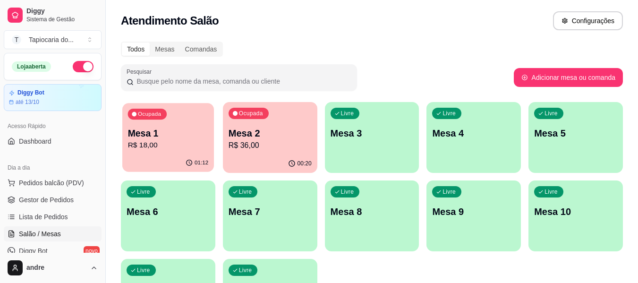
click at [185, 139] on div "Mesa 1 R$ 18,00" at bounding box center [168, 139] width 81 height 24
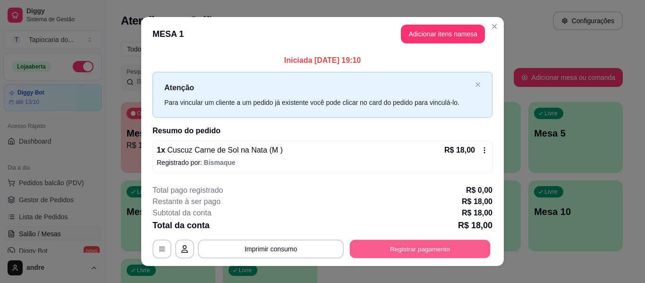
click at [440, 258] on button "Registrar pagamento" at bounding box center [420, 249] width 141 height 18
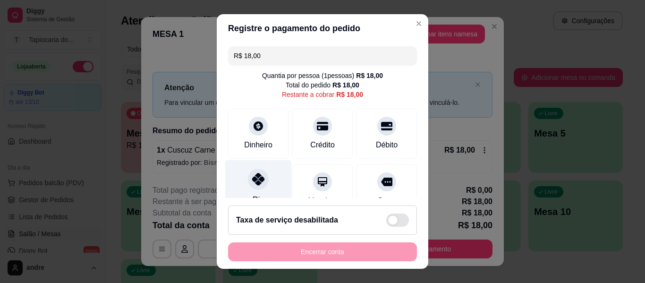
click at [264, 187] on div "Pix" at bounding box center [258, 187] width 67 height 55
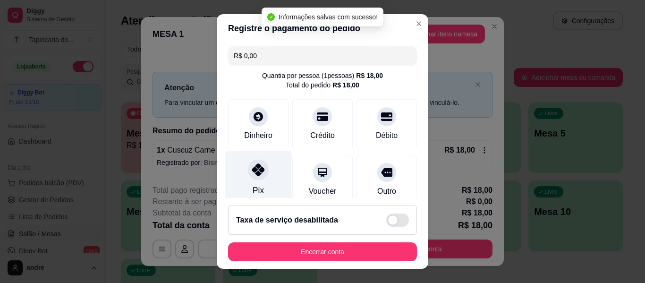
type input "R$ 0,00"
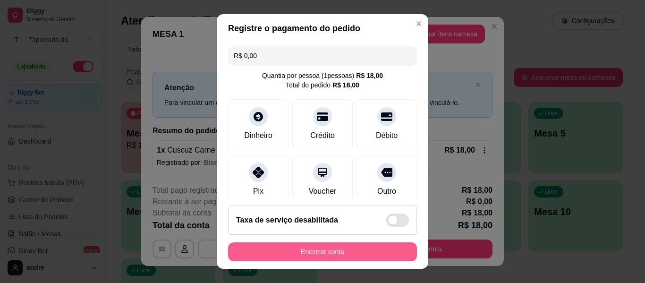
click at [301, 249] on button "Encerrar conta" at bounding box center [322, 251] width 189 height 19
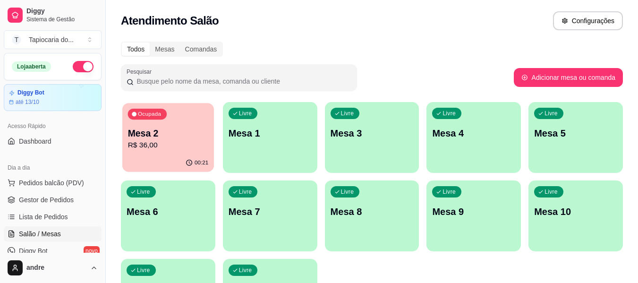
click at [165, 139] on p "Mesa 2" at bounding box center [168, 133] width 81 height 13
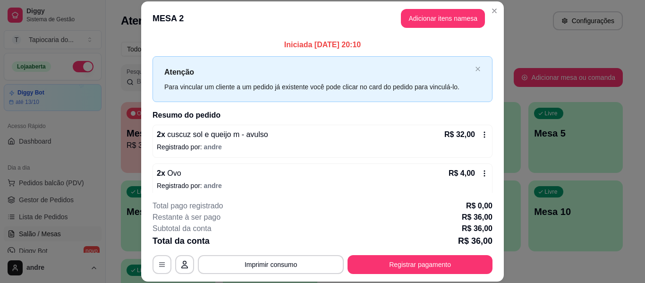
scroll to position [8, 0]
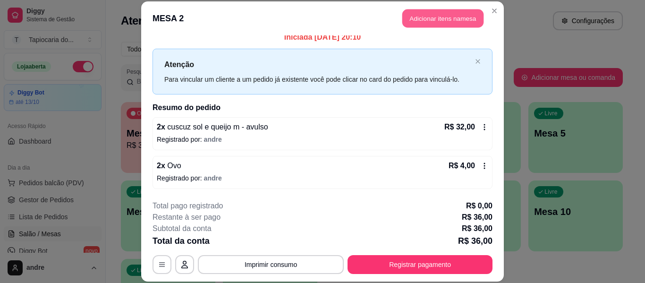
click at [418, 20] on button "Adicionar itens na mesa" at bounding box center [442, 18] width 81 height 18
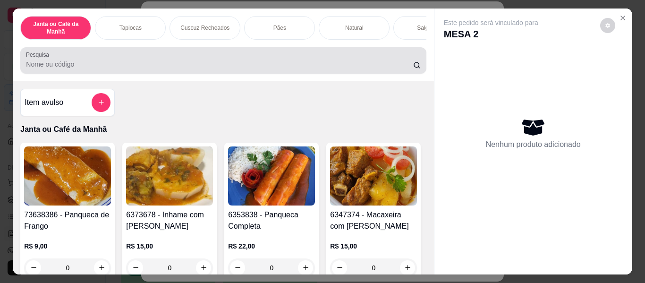
click at [378, 62] on div at bounding box center [223, 60] width 394 height 19
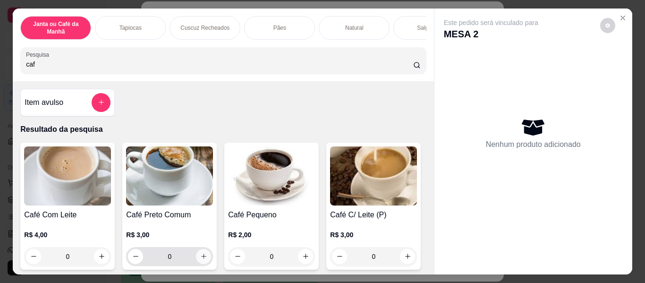
type input "caf"
click at [202, 258] on icon "increase-product-quantity" at bounding box center [203, 256] width 7 height 7
click at [202, 257] on icon "increase-product-quantity" at bounding box center [203, 256] width 7 height 7
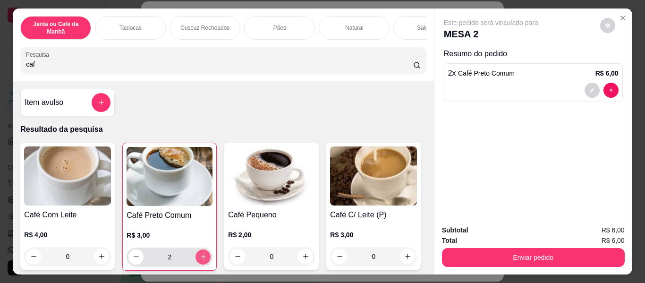
type input "2"
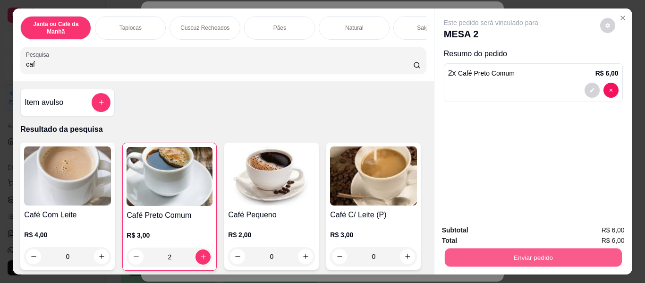
click at [596, 248] on button "Enviar pedido" at bounding box center [532, 257] width 177 height 18
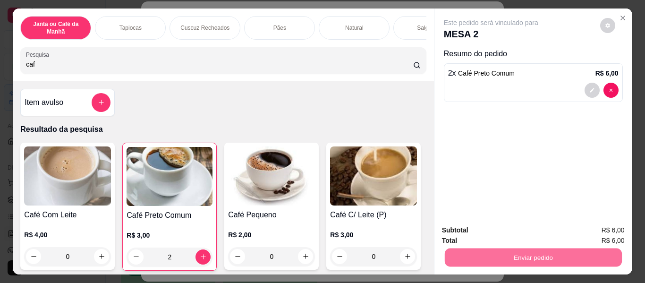
click at [594, 230] on button "Enviar pedido" at bounding box center [600, 230] width 52 height 17
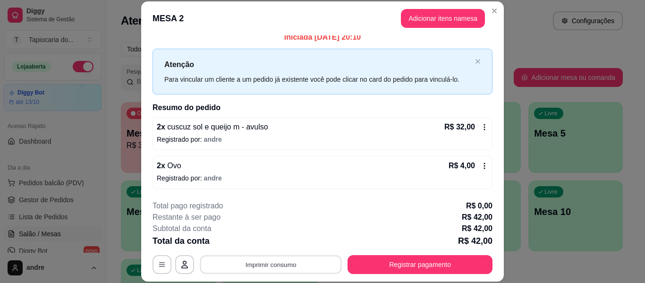
click at [295, 271] on button "Imprimir consumo" at bounding box center [271, 264] width 142 height 18
click at [279, 249] on button "Impressora" at bounding box center [270, 242] width 66 height 15
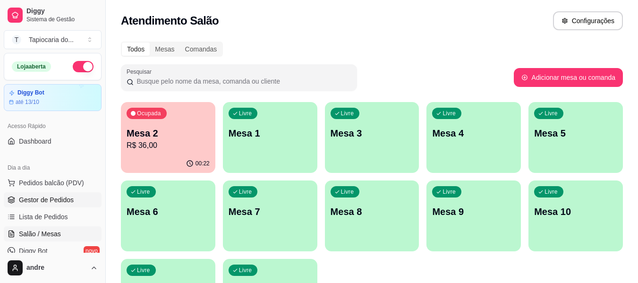
click at [54, 202] on span "Gestor de Pedidos" at bounding box center [46, 199] width 55 height 9
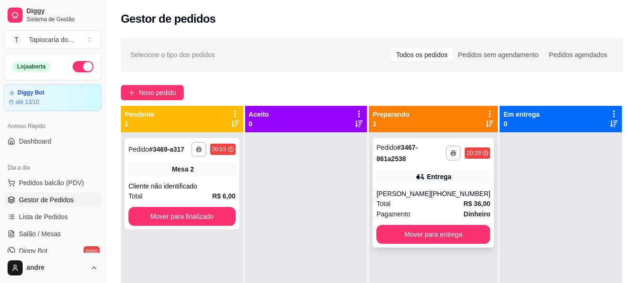
click at [416, 195] on div "[PERSON_NAME]" at bounding box center [403, 193] width 54 height 9
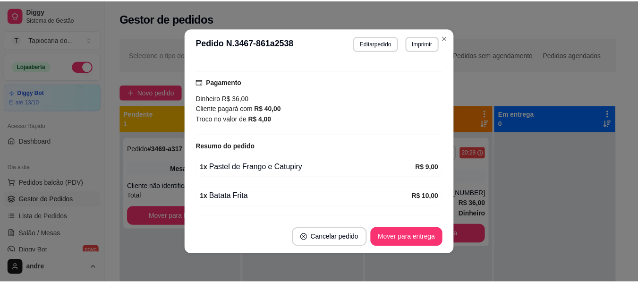
scroll to position [292, 0]
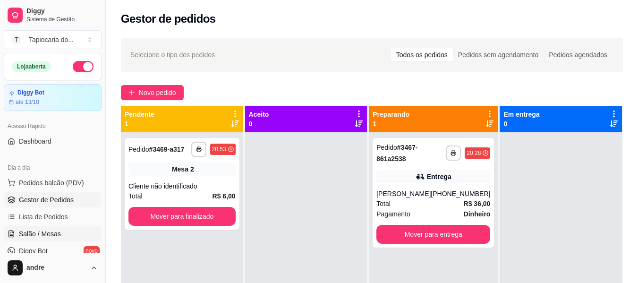
click at [42, 228] on link "Salão / Mesas" at bounding box center [53, 233] width 98 height 15
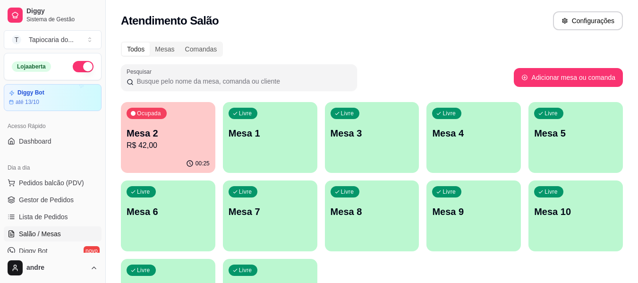
click at [159, 163] on div "00:25" at bounding box center [168, 163] width 94 height 18
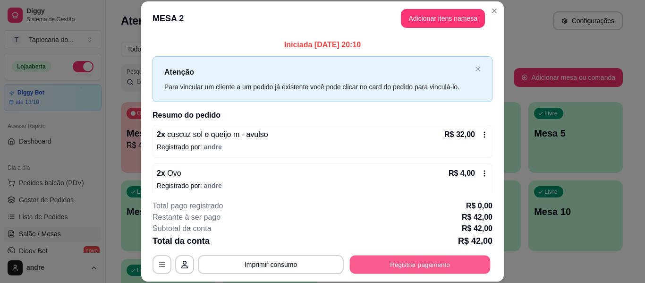
click at [389, 271] on button "Registrar pagamento" at bounding box center [420, 264] width 141 height 18
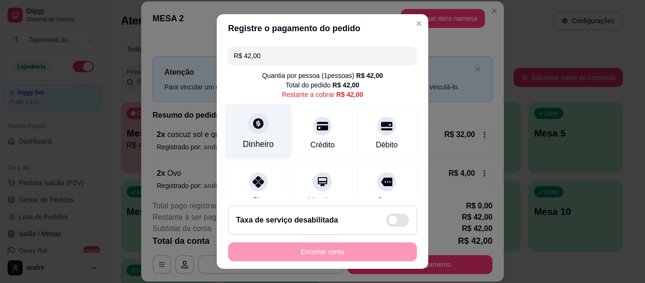
click at [251, 139] on div "Dinheiro" at bounding box center [258, 144] width 31 height 12
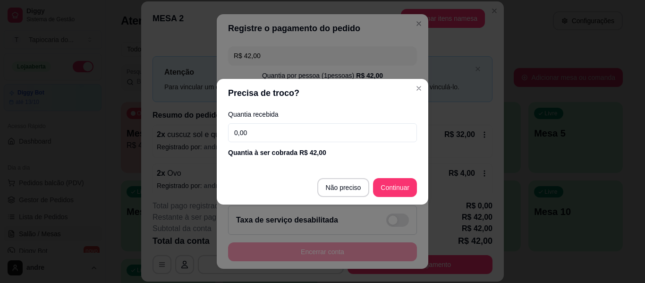
click at [275, 137] on input "0,00" at bounding box center [322, 132] width 189 height 19
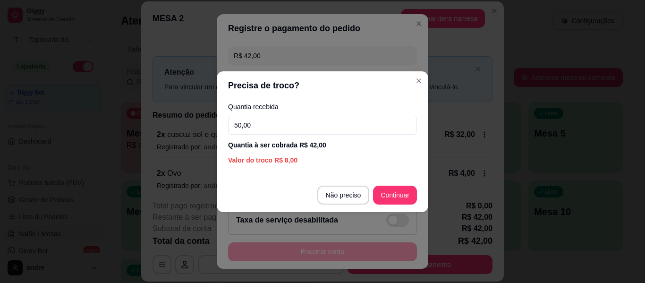
type input "50,00"
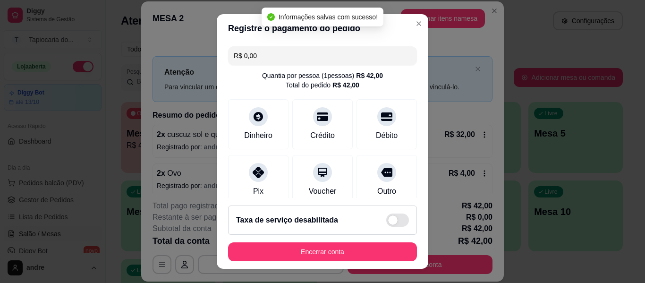
type input "R$ 0,00"
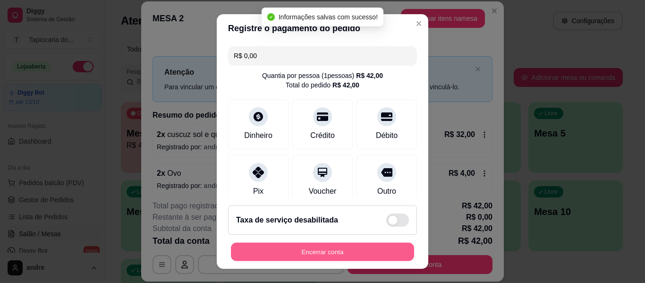
click at [376, 246] on button "Encerrar conta" at bounding box center [322, 252] width 183 height 18
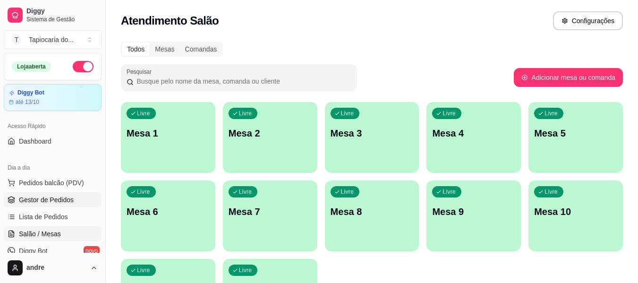
click at [66, 200] on span "Gestor de Pedidos" at bounding box center [46, 199] width 55 height 9
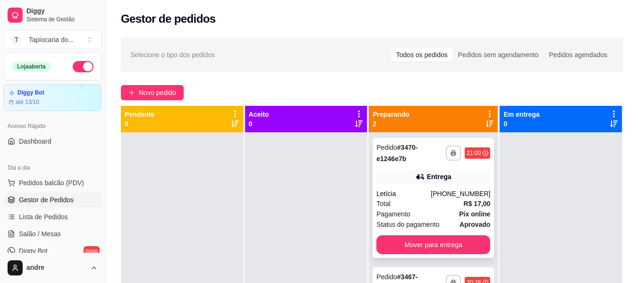
click at [444, 219] on div "Status do pagamento aprovado" at bounding box center [433, 224] width 114 height 10
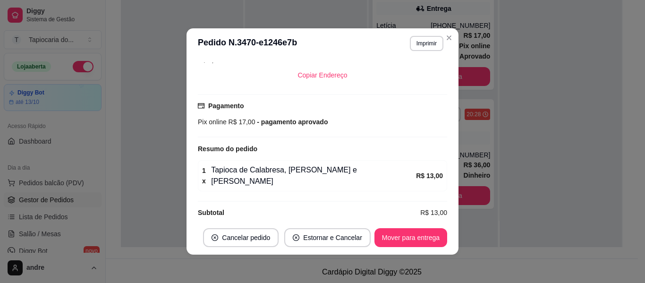
scroll to position [2, 0]
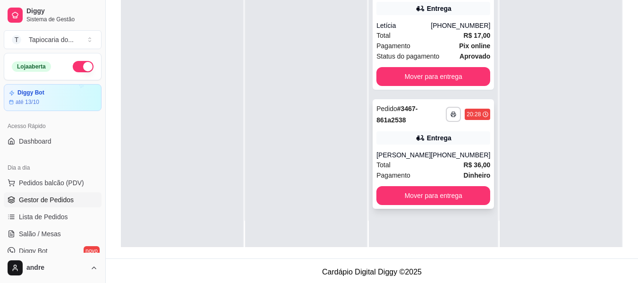
click at [419, 154] on div "[PERSON_NAME]" at bounding box center [403, 154] width 54 height 9
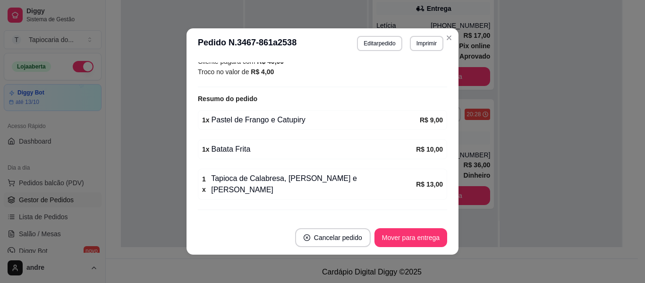
scroll to position [292, 0]
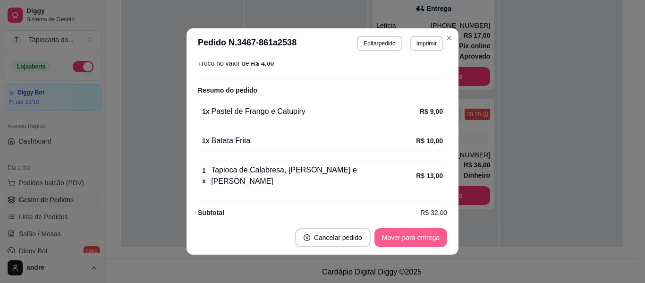
click at [399, 232] on button "Mover para entrega" at bounding box center [410, 237] width 73 height 19
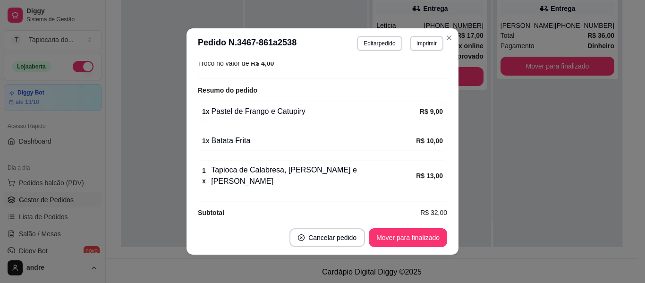
scroll to position [2, 0]
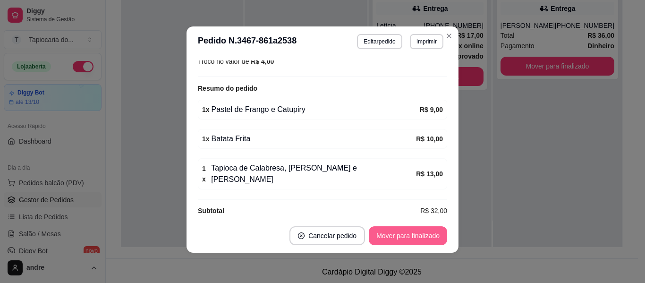
click at [424, 234] on button "Mover para finalizado" at bounding box center [408, 235] width 78 height 19
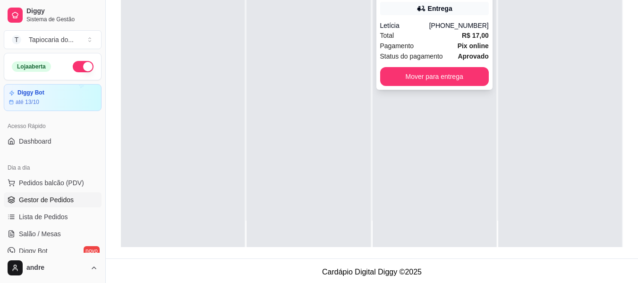
click at [457, 33] on div "Total R$ 17,00" at bounding box center [434, 35] width 109 height 10
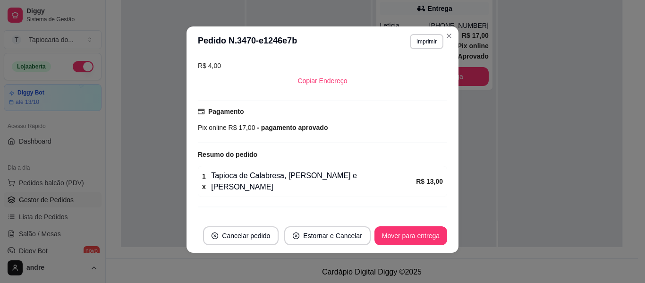
scroll to position [212, 0]
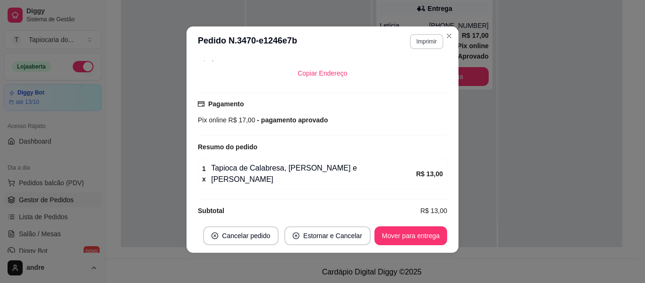
click at [434, 41] on button "Imprimir" at bounding box center [427, 41] width 34 height 15
click at [426, 78] on button "Impressora" at bounding box center [406, 74] width 68 height 15
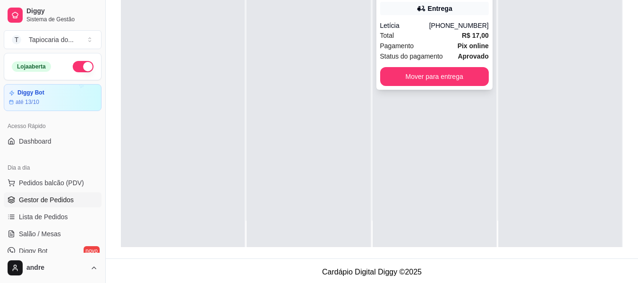
click at [461, 21] on div "[PHONE_NUMBER]" at bounding box center [458, 25] width 59 height 9
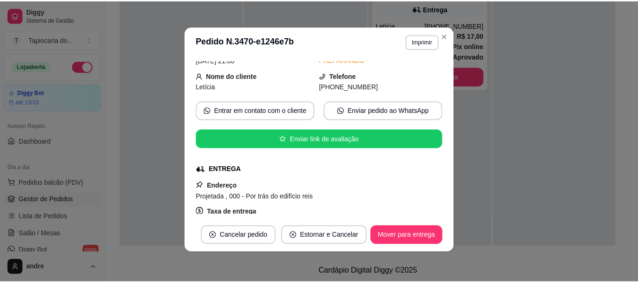
scroll to position [189, 0]
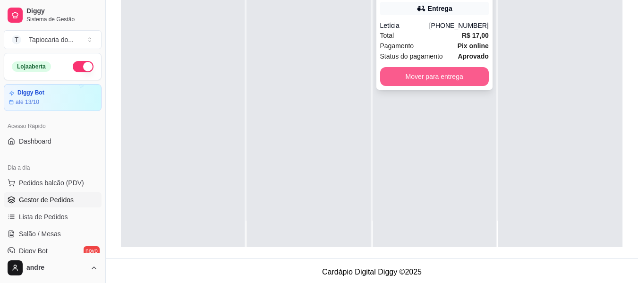
click at [457, 82] on button "Mover para entrega" at bounding box center [434, 76] width 109 height 19
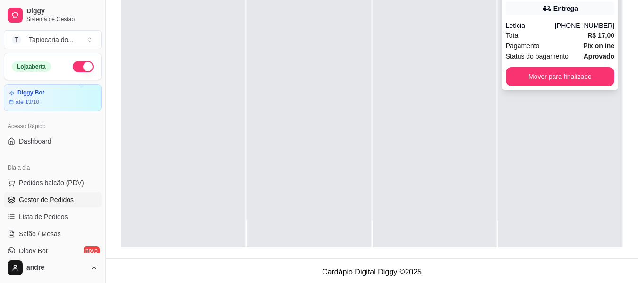
scroll to position [0, 0]
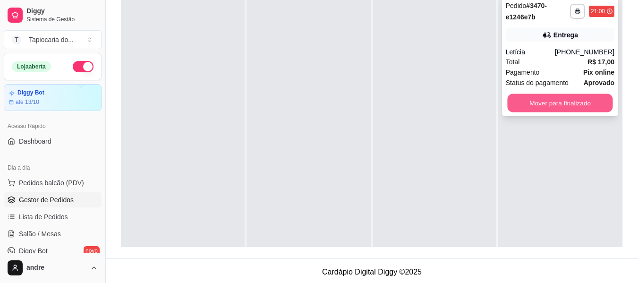
click at [567, 101] on button "Mover para finalizado" at bounding box center [559, 103] width 105 height 18
